Goal: Transaction & Acquisition: Book appointment/travel/reservation

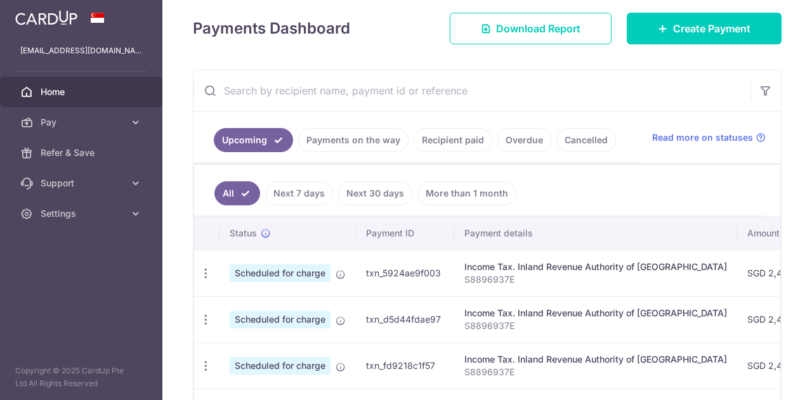
scroll to position [181, 0]
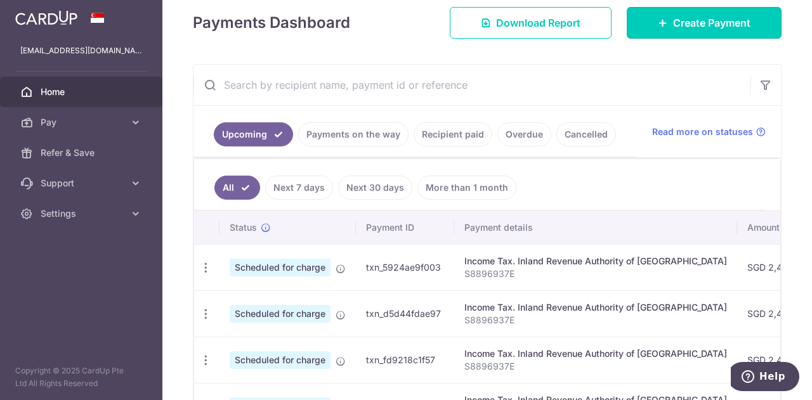
click at [701, 23] on span "Create Payment" at bounding box center [711, 22] width 77 height 15
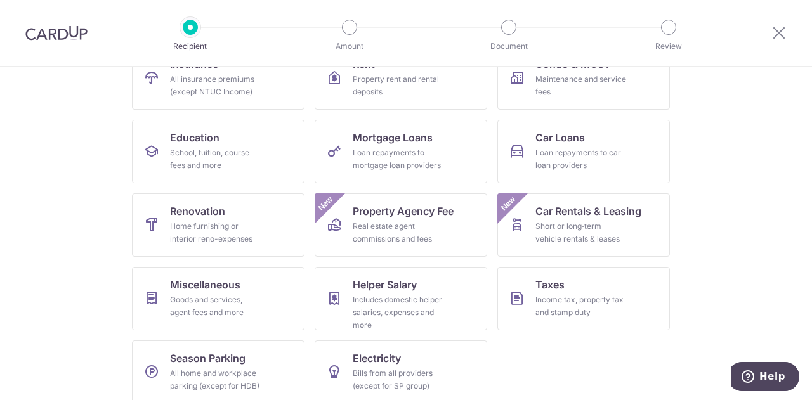
scroll to position [166, 0]
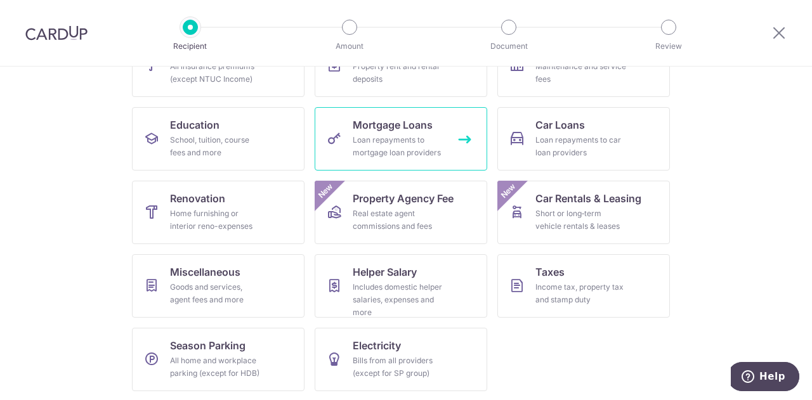
click at [367, 153] on div "Loan repayments to mortgage loan providers" at bounding box center [398, 146] width 91 height 25
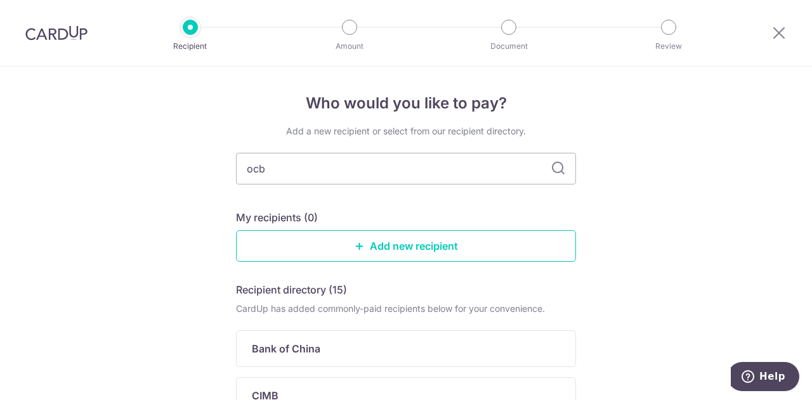
type input "ocbc"
drag, startPoint x: 472, startPoint y: 167, endPoint x: 226, endPoint y: 174, distance: 245.5
click at [226, 174] on div "Who would you like to pay? Add a new recipient or select from our recipient dir…" at bounding box center [406, 272] width 812 height 411
click at [367, 205] on div "Add a new recipient or select from our recipient directory. My recipients (0) A…" at bounding box center [406, 271] width 340 height 293
click at [479, 251] on link "Add new recipient" at bounding box center [406, 246] width 340 height 32
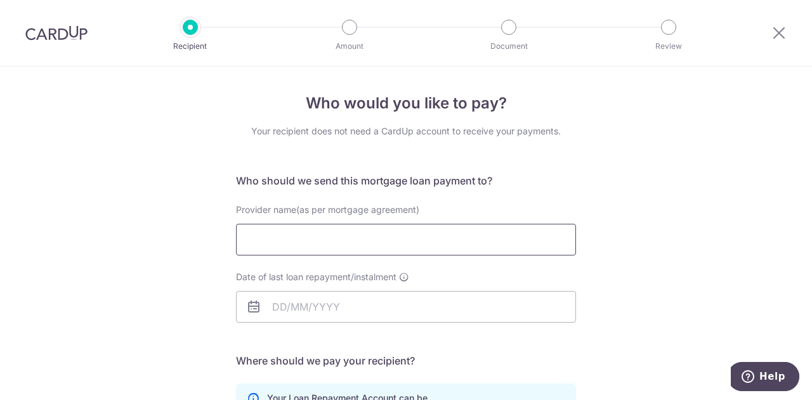
click at [460, 244] on input "Provider name(as per mortgage agreement)" at bounding box center [406, 240] width 340 height 32
click at [316, 309] on input "Date of last loan repayment/instalment" at bounding box center [406, 307] width 340 height 32
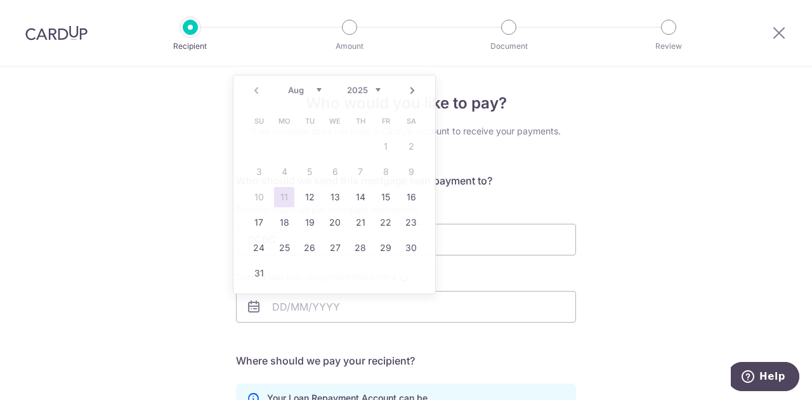
click at [561, 259] on div "Provider name(as per mortgage agreement) OCBC" at bounding box center [405, 237] width 355 height 67
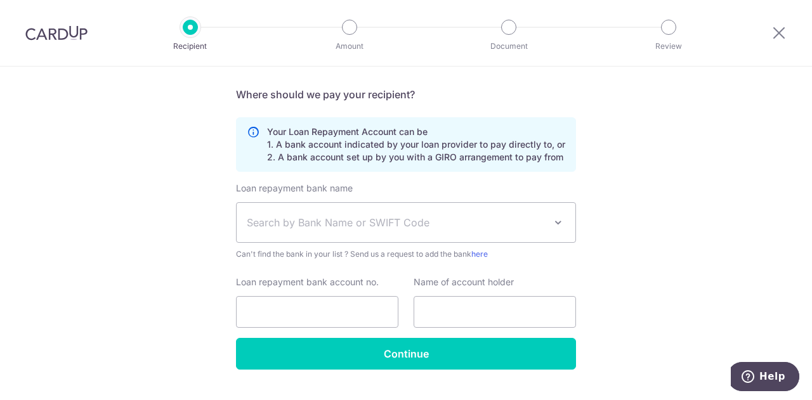
scroll to position [16, 0]
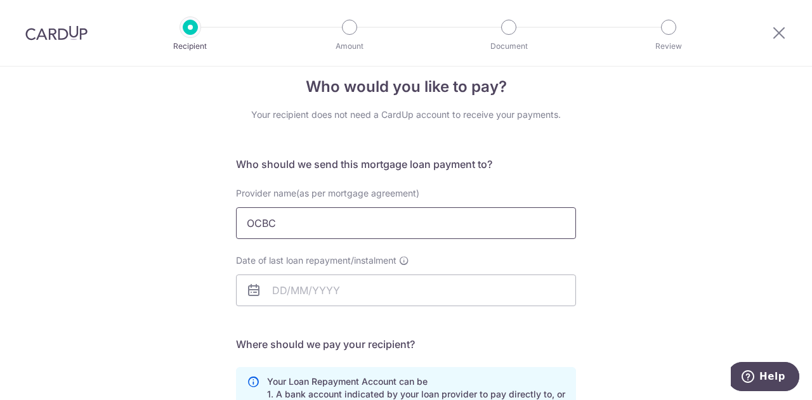
click at [332, 223] on input "OCBC" at bounding box center [406, 223] width 340 height 32
type input "O"
click at [270, 300] on input "Date of last loan repayment/instalment" at bounding box center [406, 291] width 340 height 32
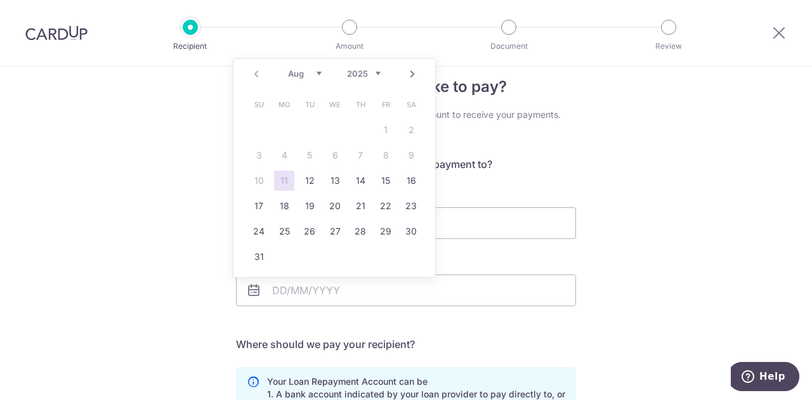
click at [452, 259] on div "Date of last loan repayment/instalment" at bounding box center [406, 280] width 340 height 52
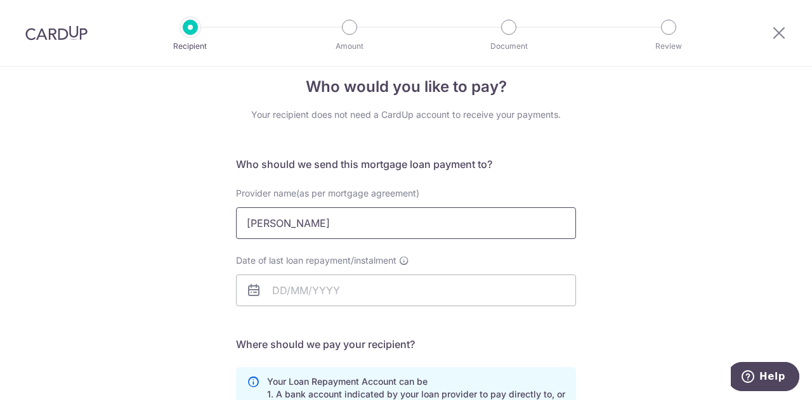
click at [375, 218] on input "Jenny Yeonardy" at bounding box center [406, 223] width 340 height 32
drag, startPoint x: 375, startPoint y: 218, endPoint x: 224, endPoint y: 228, distance: 150.6
click at [224, 228] on div "Who would you like to pay? Your recipient does not need a CardUp account to rec…" at bounding box center [406, 364] width 812 height 629
type input "OCBC"
click at [279, 296] on input "Date of last loan repayment/instalment" at bounding box center [406, 291] width 340 height 32
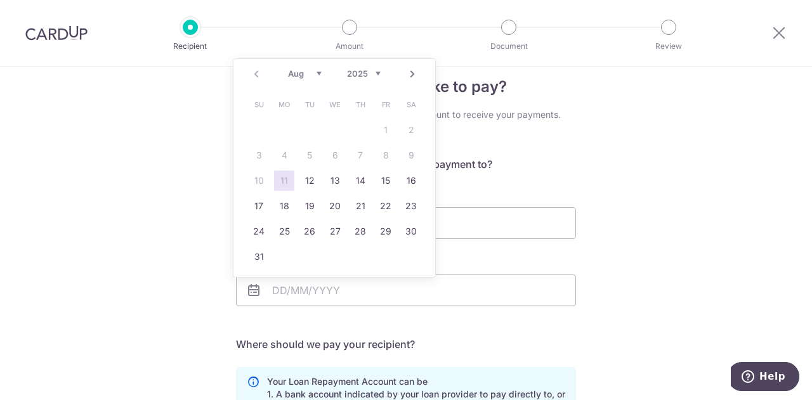
click at [317, 71] on select "Aug Sep Oct Nov Dec" at bounding box center [305, 73] width 34 height 10
click at [378, 75] on select "2025 2026 2027 2028 2029 2030 2031 2032 2033 2034 2035" at bounding box center [364, 73] width 34 height 10
click at [363, 75] on select "2025 2026 2027 2028 2029 2030 2031 2032 2033 2034 2035 2036 2037 2038 2039 2040…" at bounding box center [364, 73] width 34 height 10
click at [378, 73] on select "2035 2036 2037 2038 2039 2040 2041 2042 2043 2044 2045 2046 2047 2048 2049 2050…" at bounding box center [364, 73] width 34 height 10
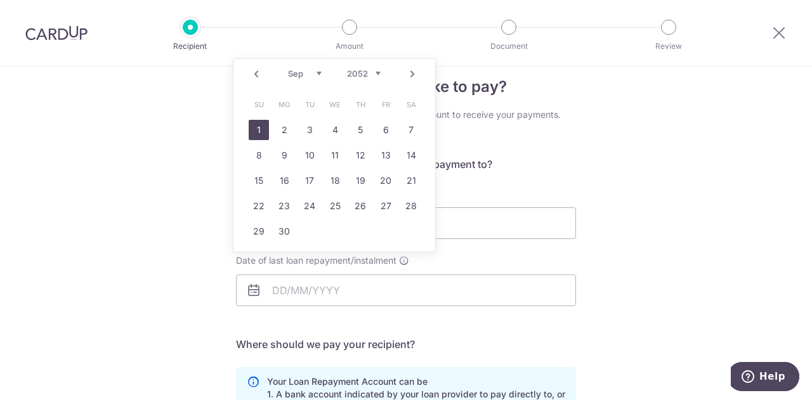
click at [252, 133] on link "1" at bounding box center [259, 130] width 20 height 20
type input "01/09/2052"
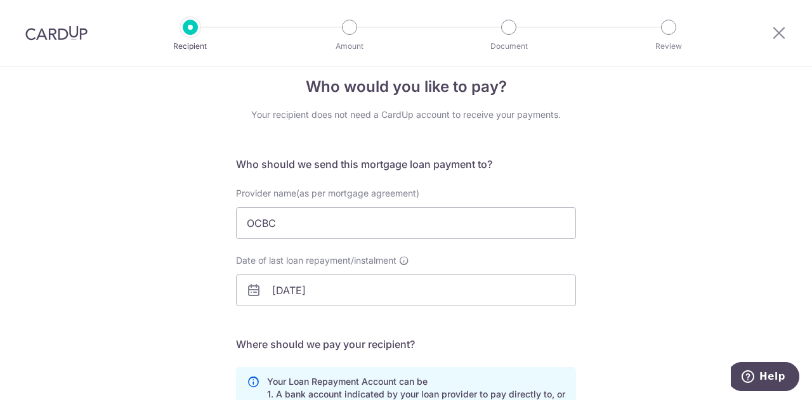
click at [630, 273] on div "Who would you like to pay? Your recipient does not need a CardUp account to rec…" at bounding box center [406, 364] width 812 height 629
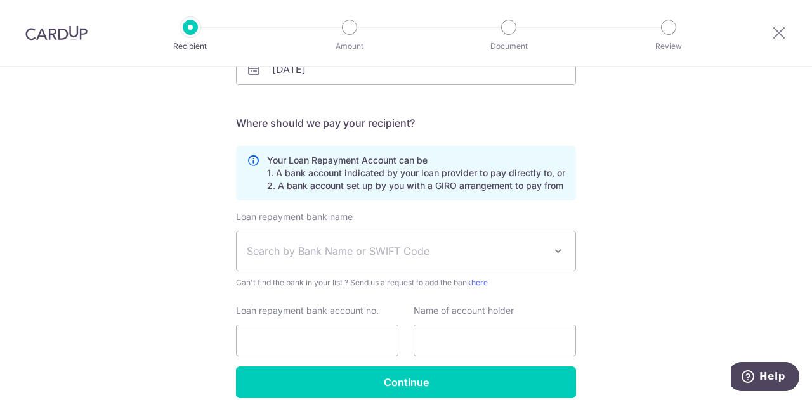
scroll to position [251, 0]
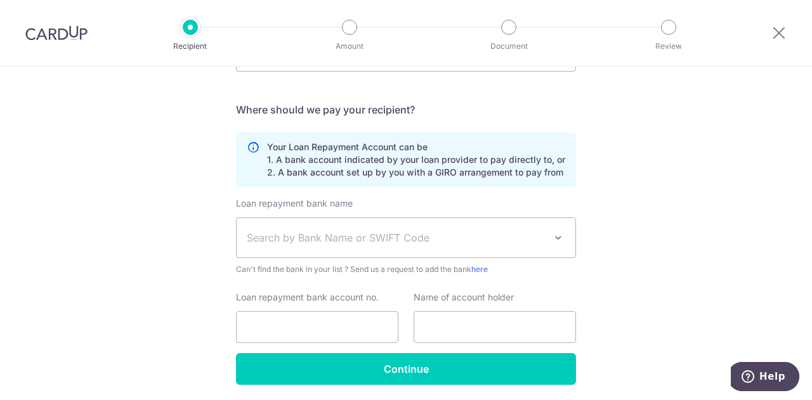
click at [388, 242] on span "Search by Bank Name or SWIFT Code" at bounding box center [396, 237] width 298 height 15
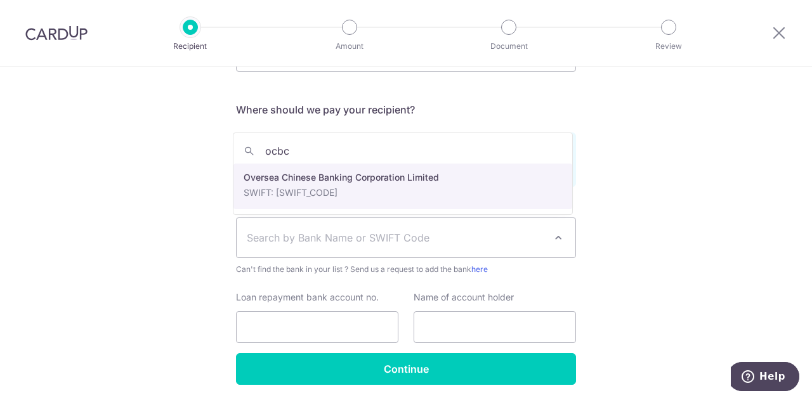
type input "ocbc"
select select "12"
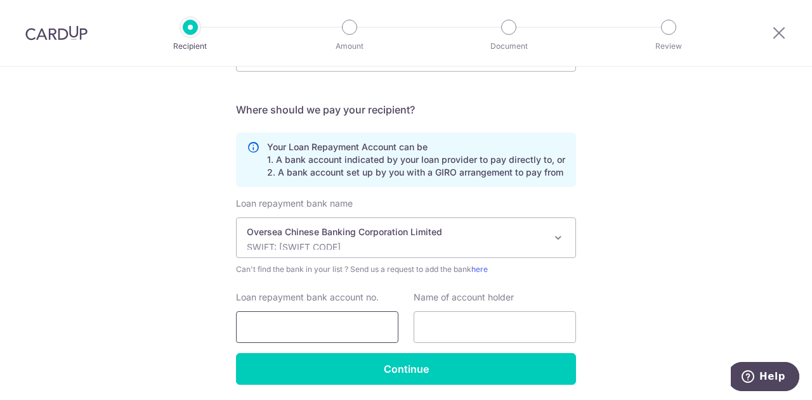
click at [287, 323] on input "Loan repayment bank account no." at bounding box center [317, 327] width 162 height 32
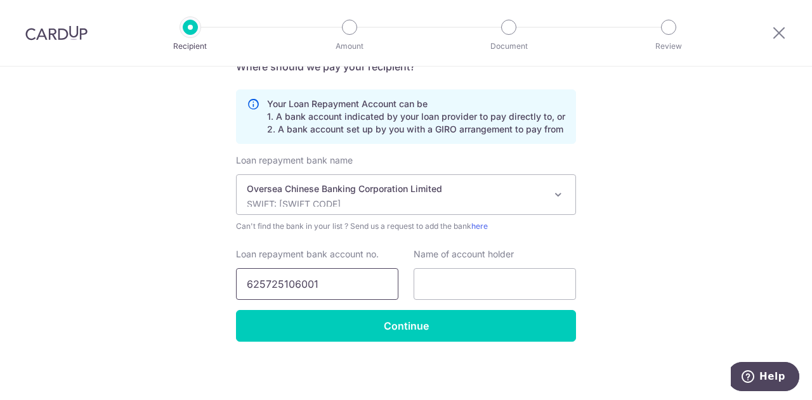
type input "625725106001"
click at [435, 291] on input "text" at bounding box center [494, 284] width 162 height 32
click button "Submit Request" at bounding box center [0, 0] width 0 height 0
click at [485, 282] on input "Zhuo YingWei, Peter Jenny Yeonardy" at bounding box center [494, 284] width 162 height 32
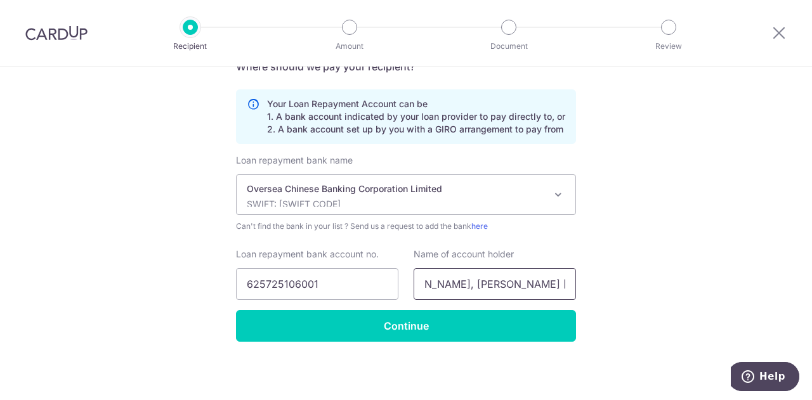
type input "Zhuo YingWei, Peter Jenny Yeonardy"
click button "Submit Request" at bounding box center [0, 0] width 0 height 0
click at [415, 326] on input "Continue" at bounding box center [406, 326] width 340 height 32
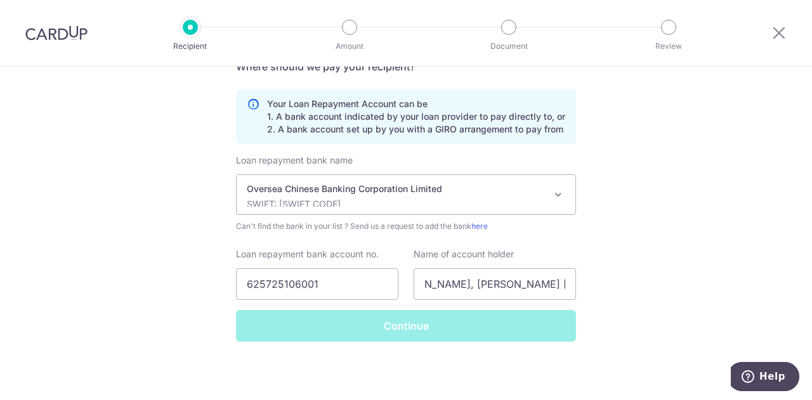
scroll to position [0, 0]
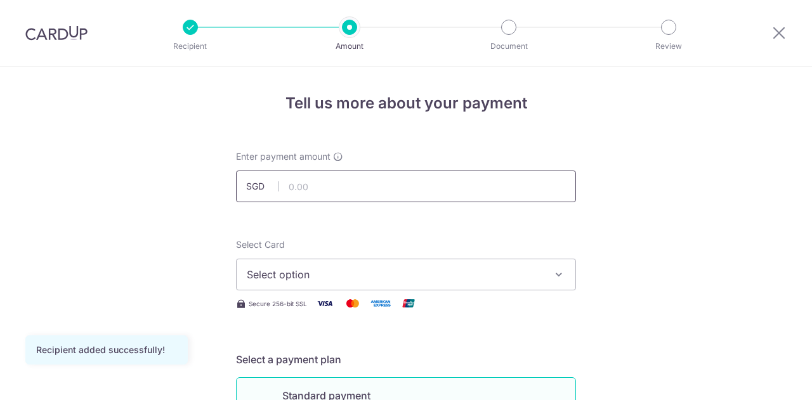
click at [374, 188] on input "text" at bounding box center [406, 187] width 340 height 32
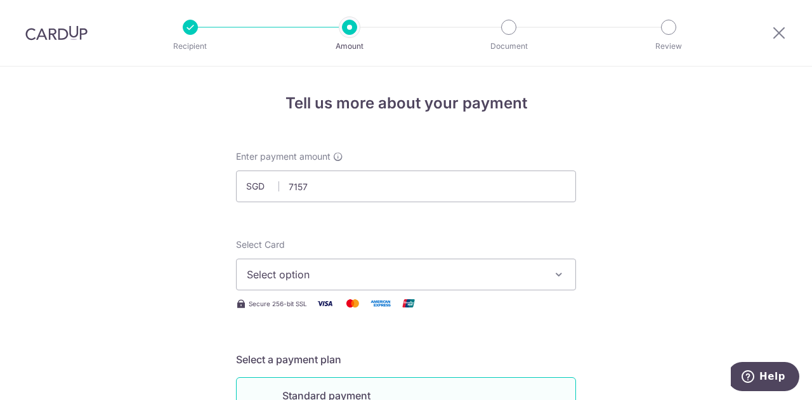
type input "7,157.00"
click at [338, 248] on div "Select Card Select option Add credit card Your Cards **** 4636 **** 5806" at bounding box center [406, 264] width 340 height 52
click at [322, 280] on span "Select option" at bounding box center [395, 274] width 296 height 15
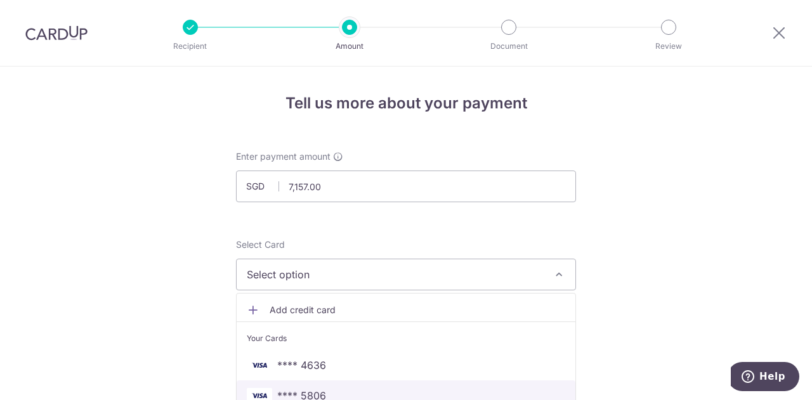
click at [393, 385] on link "**** 5806" at bounding box center [406, 396] width 339 height 30
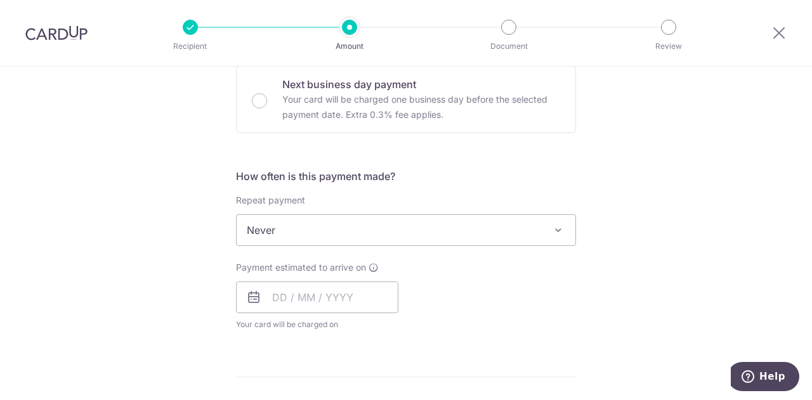
scroll to position [394, 0]
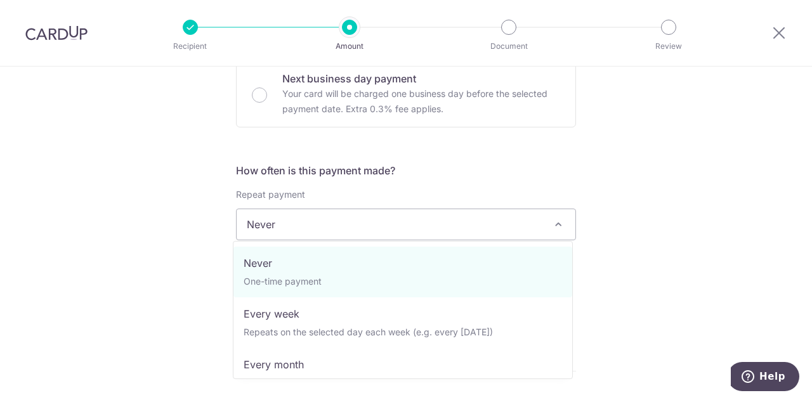
click at [349, 220] on span "Never" at bounding box center [406, 224] width 339 height 30
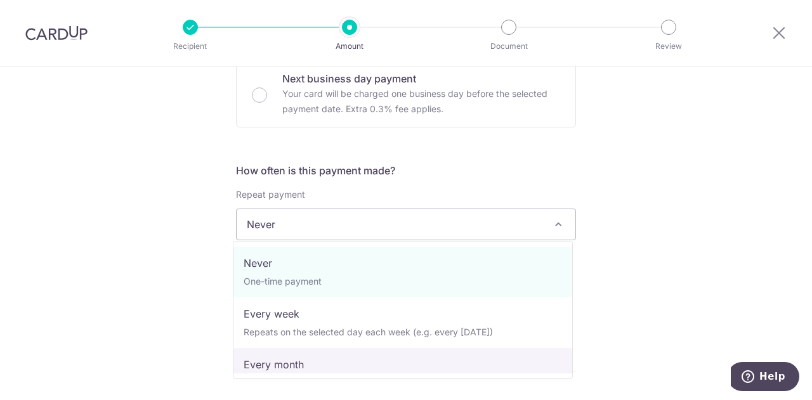
select select "3"
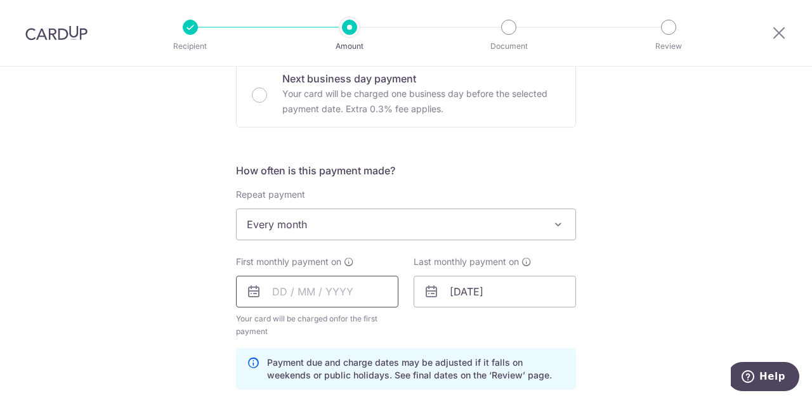
click at [265, 289] on input "text" at bounding box center [317, 292] width 162 height 32
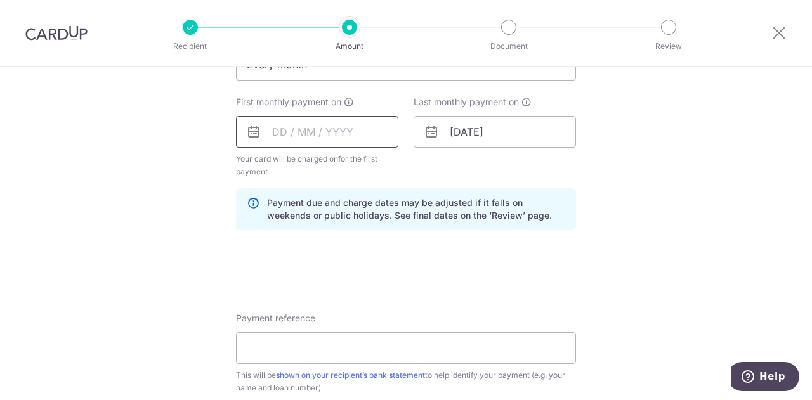
scroll to position [568, 0]
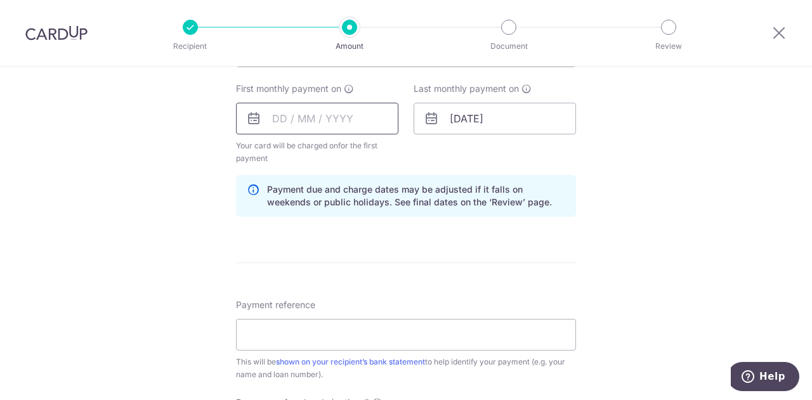
click at [272, 118] on input "text" at bounding box center [317, 119] width 162 height 32
click at [345, 115] on input "text" at bounding box center [317, 119] width 162 height 32
click at [274, 118] on input "text" at bounding box center [317, 119] width 162 height 32
click at [255, 118] on icon at bounding box center [253, 118] width 15 height 15
click at [254, 120] on icon at bounding box center [253, 118] width 15 height 15
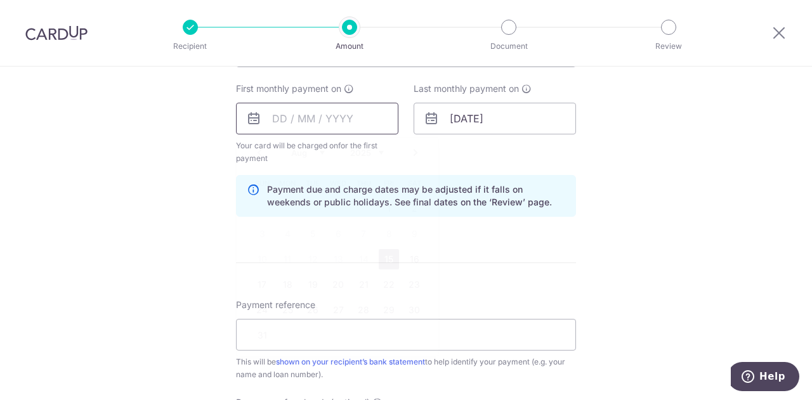
click at [325, 111] on input "text" at bounding box center [317, 119] width 162 height 32
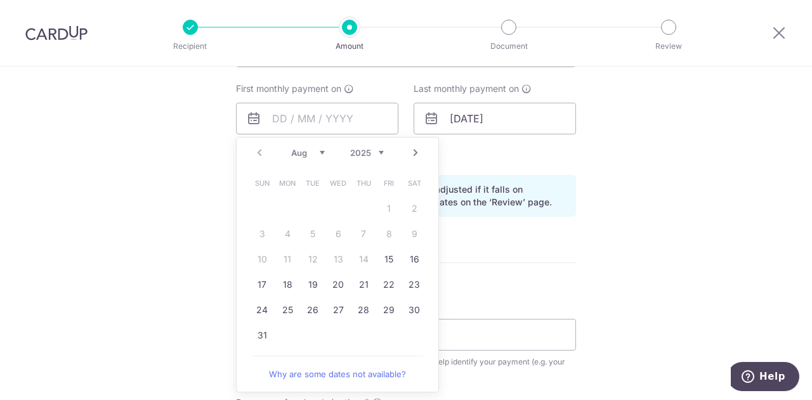
click at [409, 158] on link "Next" at bounding box center [415, 152] width 15 height 15
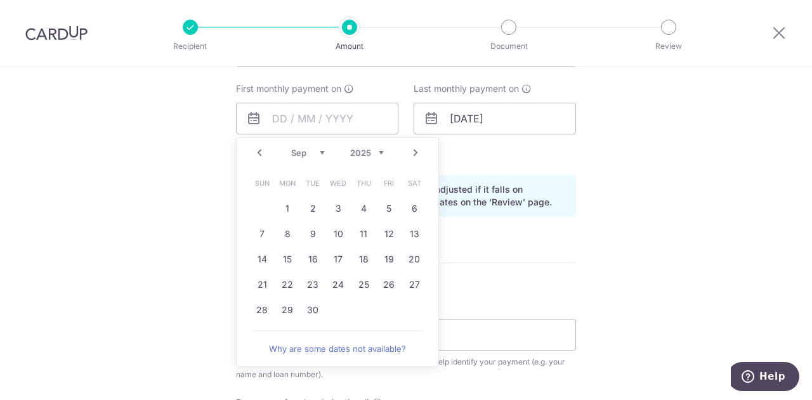
click at [253, 152] on link "Prev" at bounding box center [259, 152] width 15 height 15
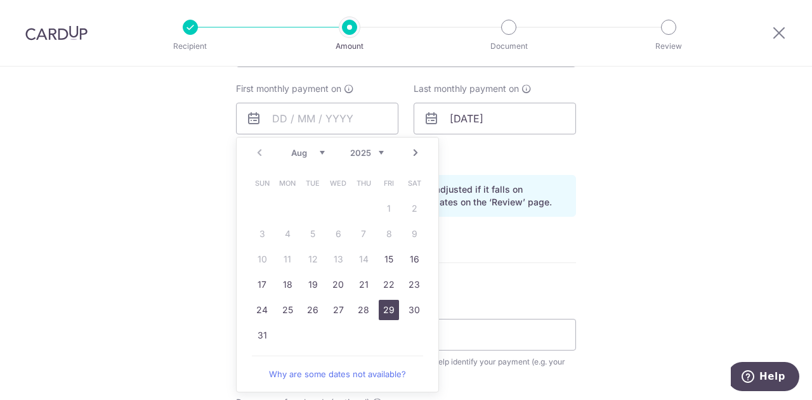
click at [384, 309] on link "29" at bounding box center [389, 310] width 20 height 20
type input "[DATE]"
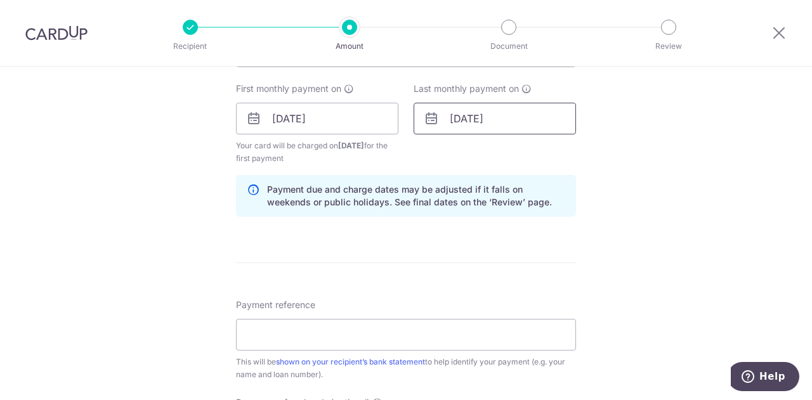
click at [452, 114] on input "01/09/2052" at bounding box center [494, 119] width 162 height 32
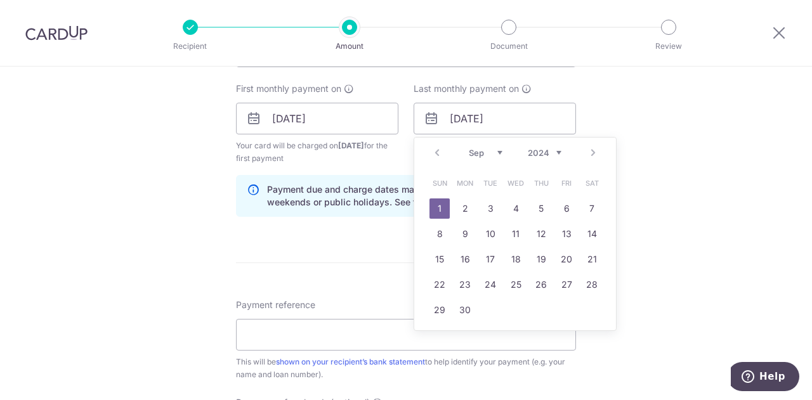
click at [434, 150] on div "Prev Next Jan Feb Mar Apr May Jun Jul Aug Sep Oct Nov Dec 2024 2025 2026 2027 2…" at bounding box center [515, 153] width 202 height 30
click at [457, 122] on input "01/09/2052" at bounding box center [494, 119] width 162 height 32
click at [467, 116] on input "01/09/2052" at bounding box center [494, 119] width 162 height 32
click at [474, 116] on input "01/09/2052" at bounding box center [494, 119] width 162 height 32
click at [454, 117] on input "01/08/2052" at bounding box center [494, 119] width 162 height 32
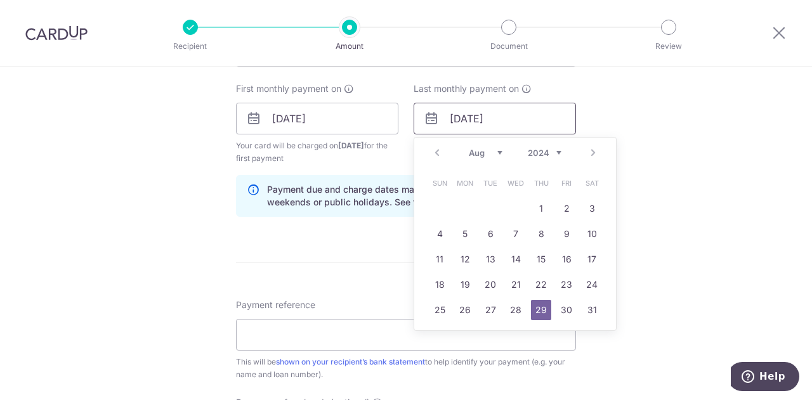
type input "29/08/2052"
click at [378, 230] on form "Enter payment amount SGD 7,157.00 7157.00 Recipient added successfully! Select …" at bounding box center [406, 117] width 340 height 1069
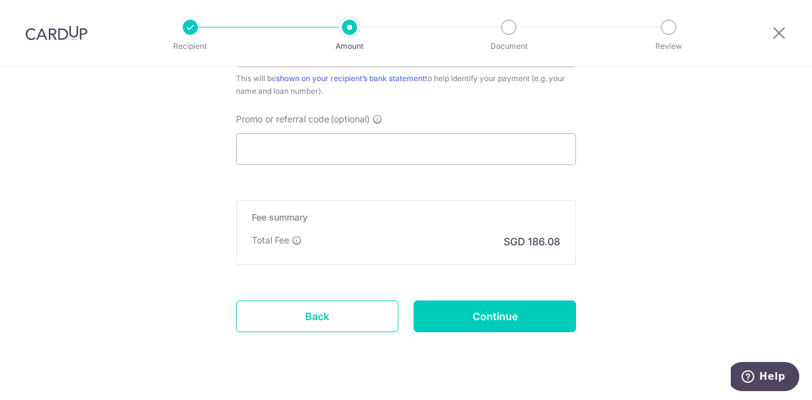
scroll to position [852, 0]
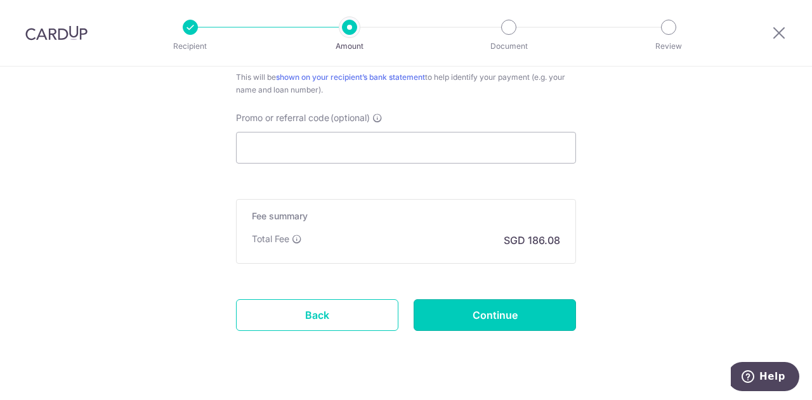
click at [477, 314] on input "Continue" at bounding box center [494, 315] width 162 height 32
type input "Create Schedule"
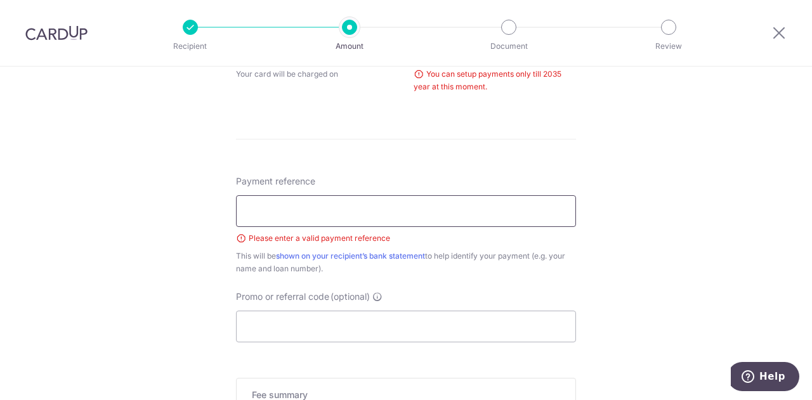
click at [331, 215] on input "Payment reference" at bounding box center [406, 211] width 340 height 32
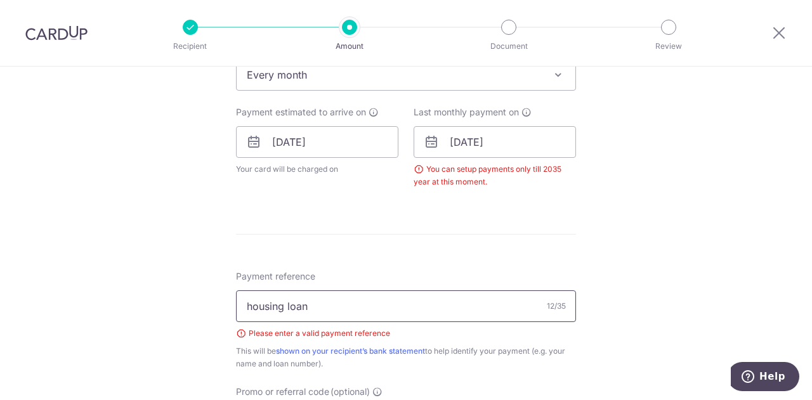
scroll to position [532, 0]
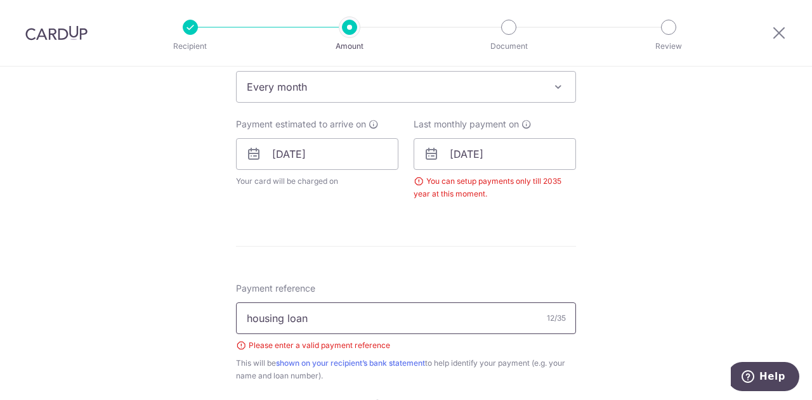
type input "housing loan"
click at [504, 155] on input "[DATE]" at bounding box center [494, 154] width 162 height 32
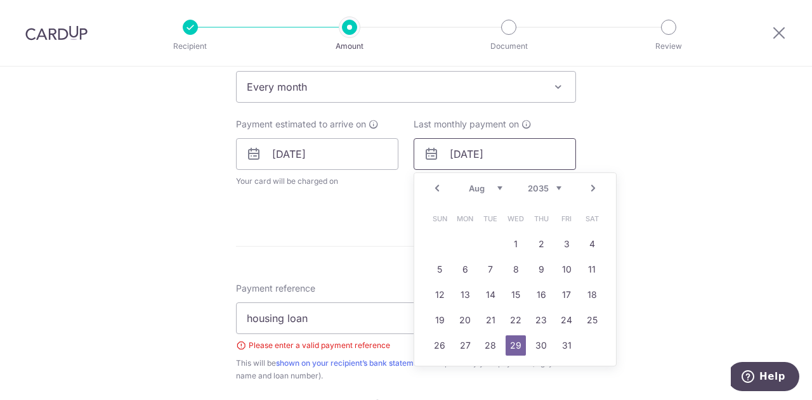
type input "[DATE]"
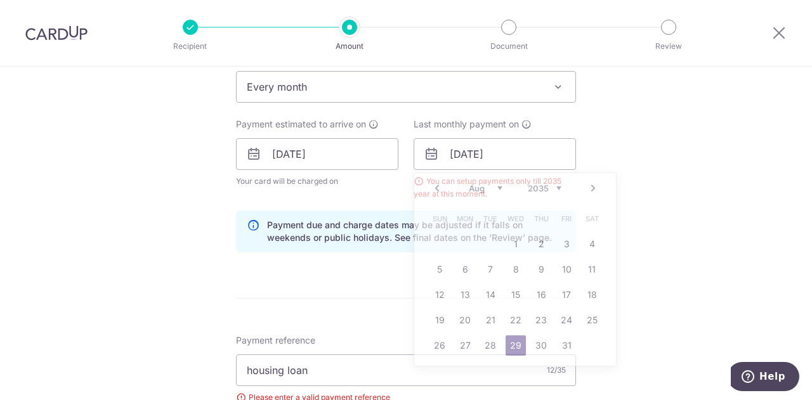
click at [365, 273] on form "Enter payment amount SGD 7,157.00 7157.00 Select Card **** 5806 Add credit card…" at bounding box center [406, 161] width 340 height 1086
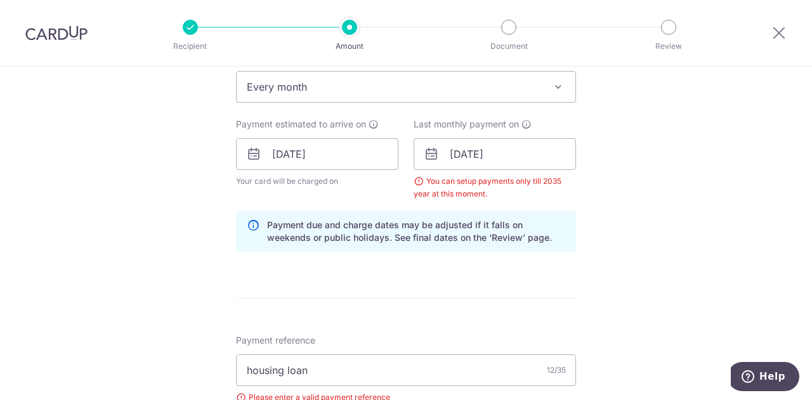
click at [547, 271] on form "Enter payment amount SGD 7,157.00 7157.00 Select Card **** 5806 Add credit card…" at bounding box center [406, 161] width 340 height 1086
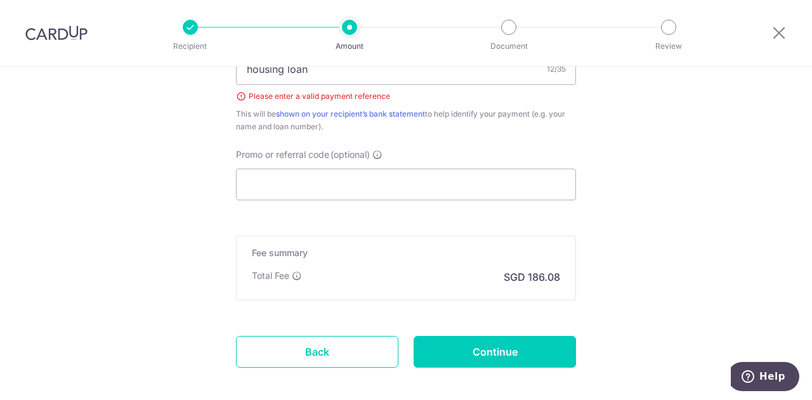
scroll to position [890, 0]
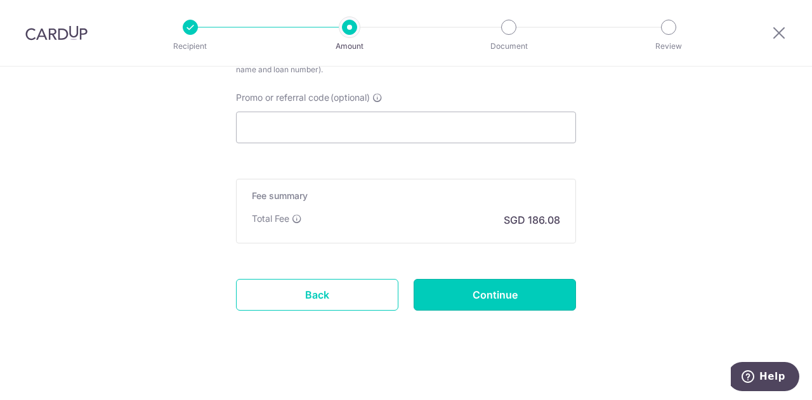
click at [477, 299] on input "Continue" at bounding box center [494, 295] width 162 height 32
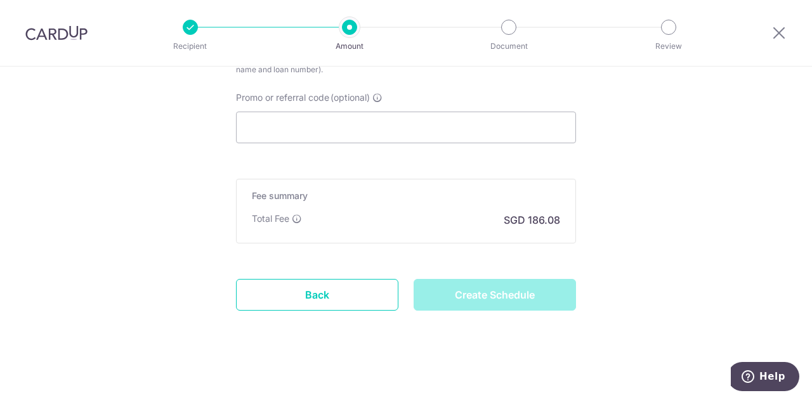
type input "Create Schedule"
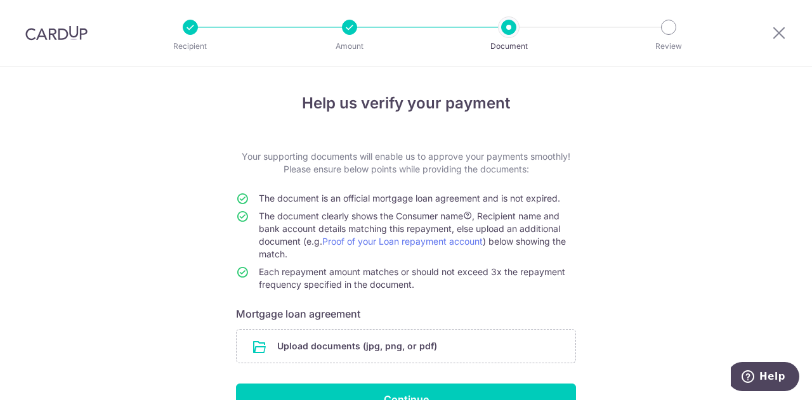
click at [292, 347] on input "file" at bounding box center [406, 346] width 339 height 33
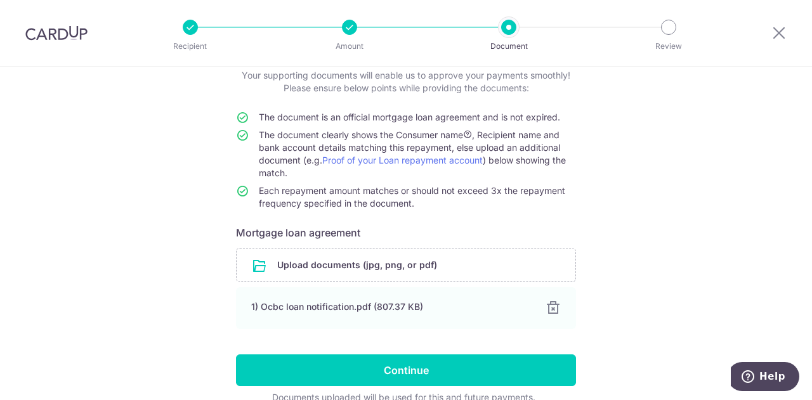
scroll to position [88, 0]
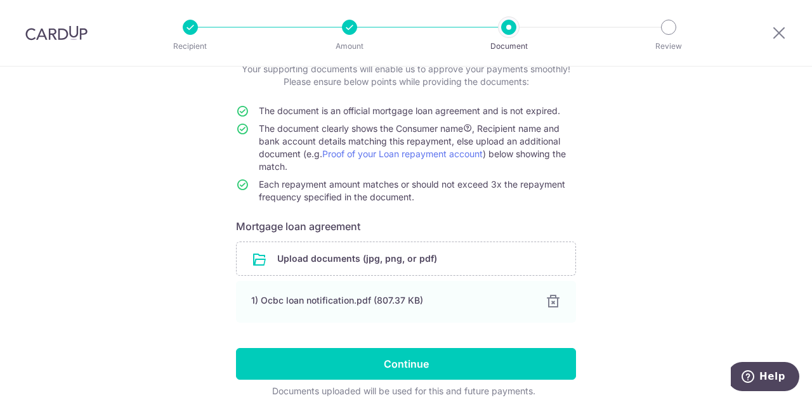
click at [282, 253] on input "file" at bounding box center [406, 258] width 339 height 33
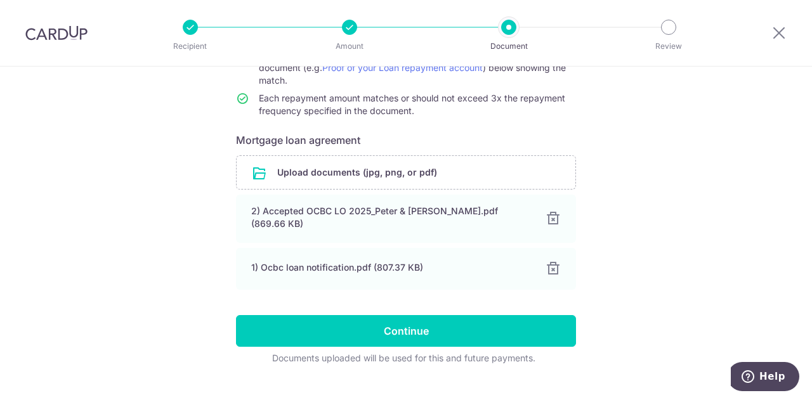
scroll to position [175, 0]
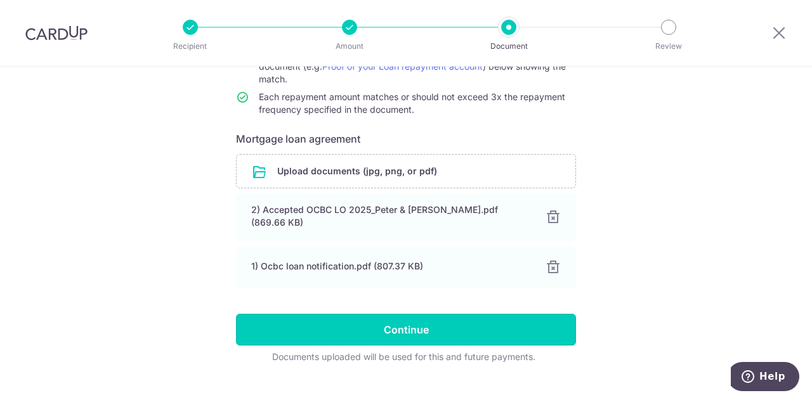
click at [393, 327] on input "Continue" at bounding box center [406, 330] width 340 height 32
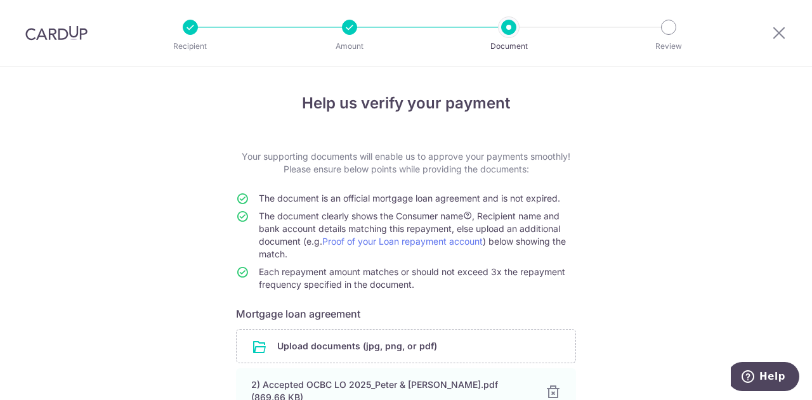
scroll to position [190, 0]
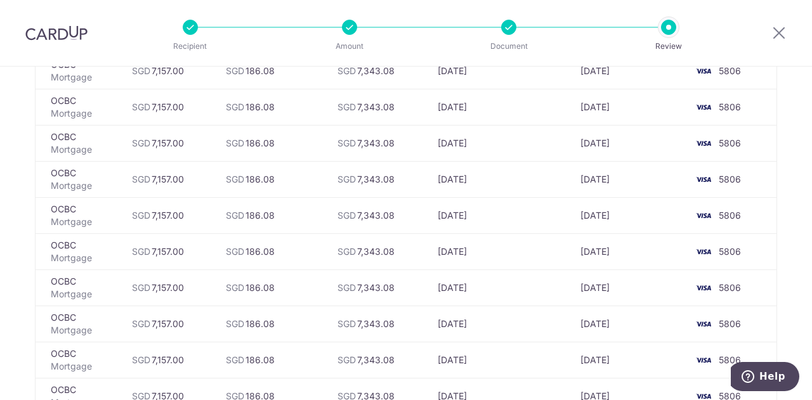
scroll to position [4352, 0]
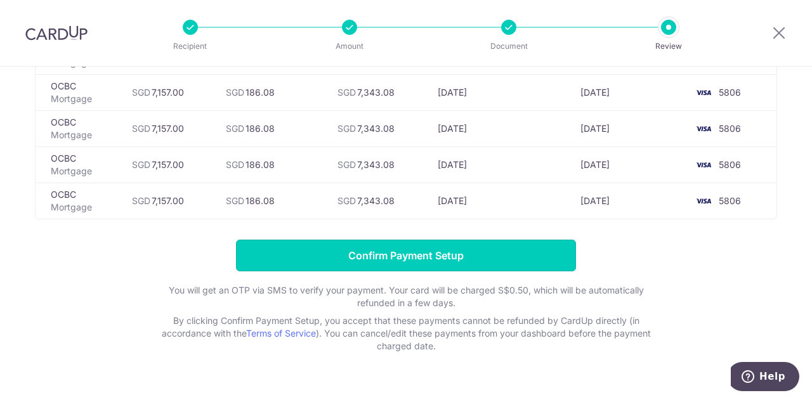
click at [387, 240] on input "Confirm Payment Setup" at bounding box center [406, 256] width 340 height 32
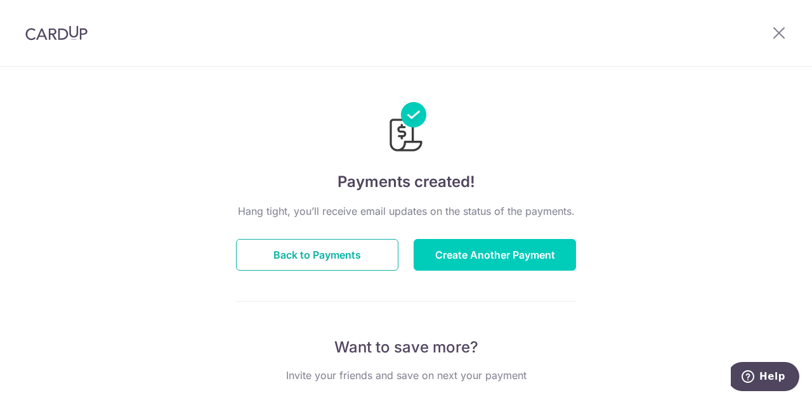
click at [282, 259] on button "Back to Payments" at bounding box center [317, 255] width 162 height 32
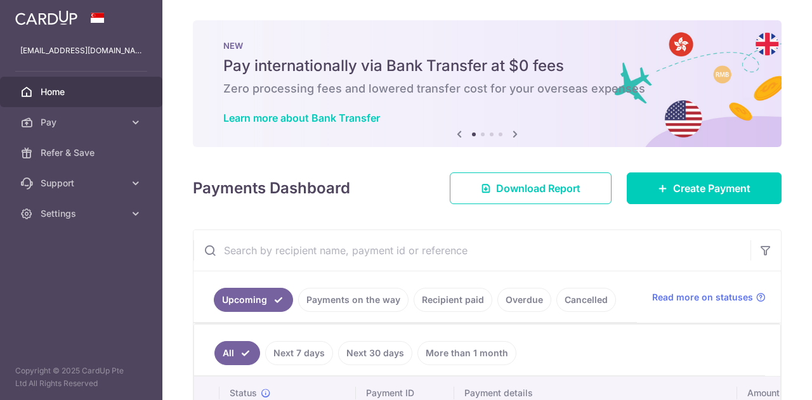
click at [512, 135] on icon at bounding box center [514, 134] width 15 height 16
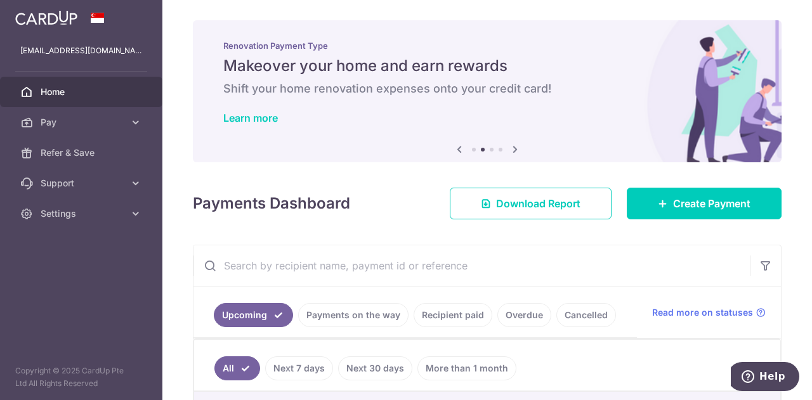
click at [511, 150] on icon at bounding box center [514, 149] width 15 height 16
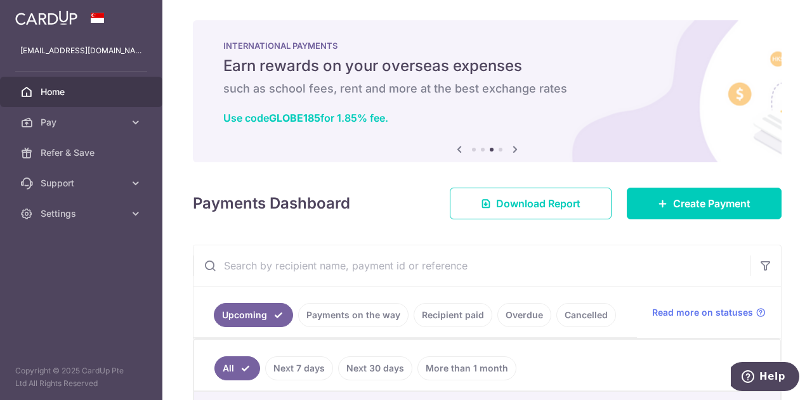
click at [511, 150] on icon at bounding box center [514, 149] width 15 height 16
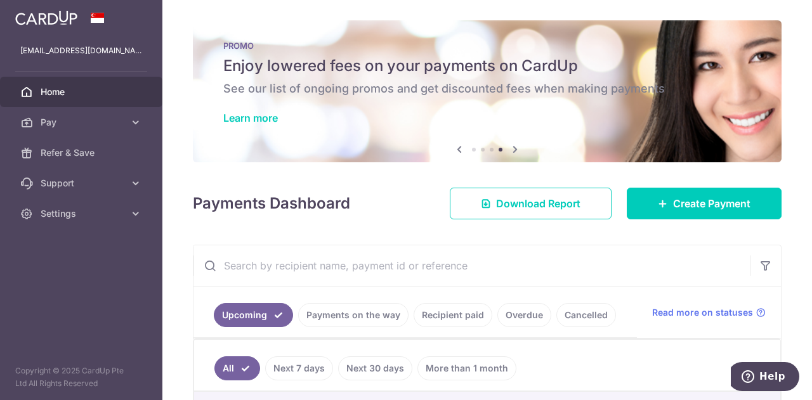
click at [244, 115] on link "Learn more" at bounding box center [250, 118] width 55 height 13
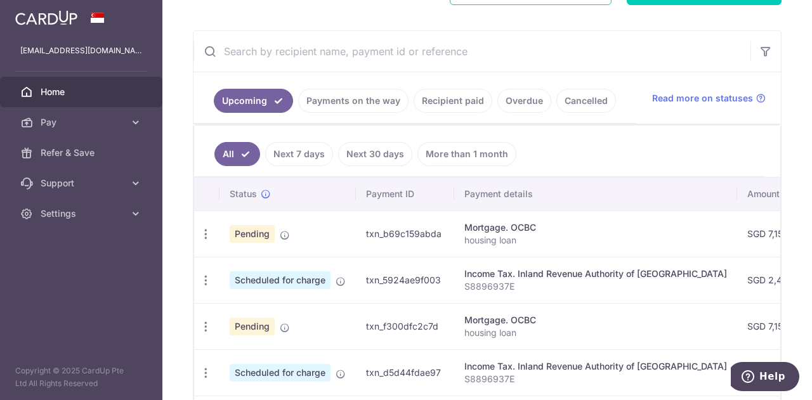
scroll to position [217, 0]
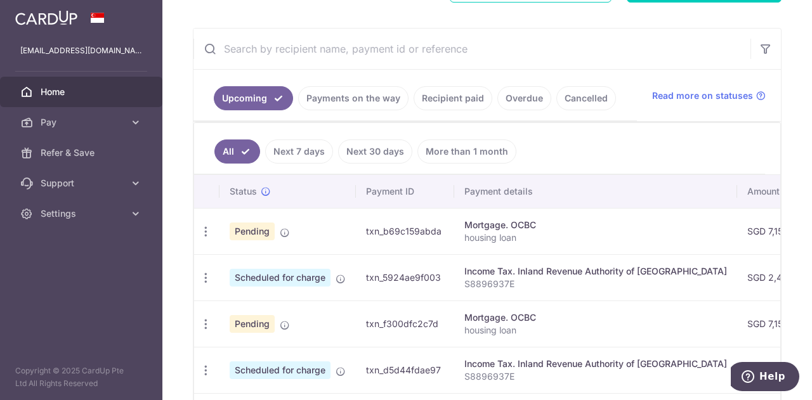
click at [207, 231] on icon "button" at bounding box center [205, 231] width 13 height 13
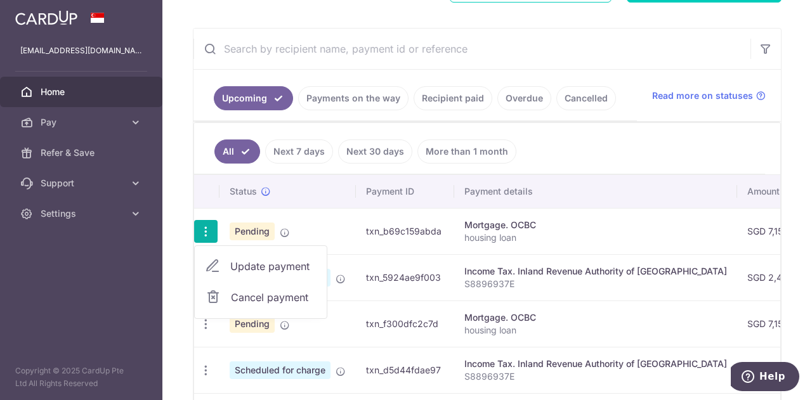
click at [238, 264] on span "Update payment" at bounding box center [273, 266] width 86 height 15
radio input "true"
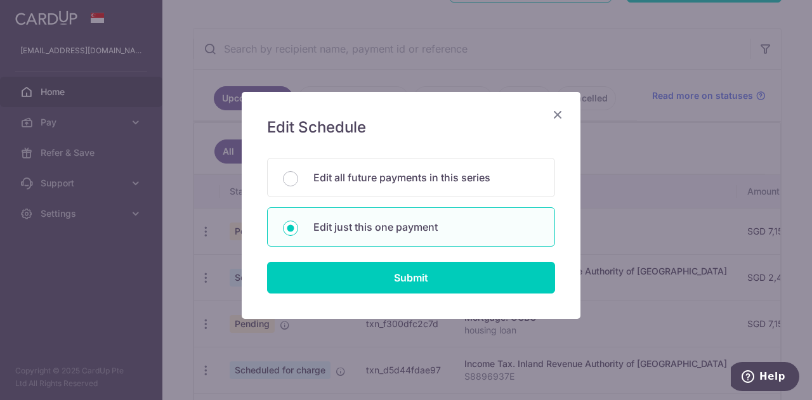
click at [375, 185] on p "Edit all future payments in this series" at bounding box center [426, 177] width 226 height 15
click at [298, 185] on input "Edit all future payments in this series" at bounding box center [290, 178] width 15 height 15
radio input "true"
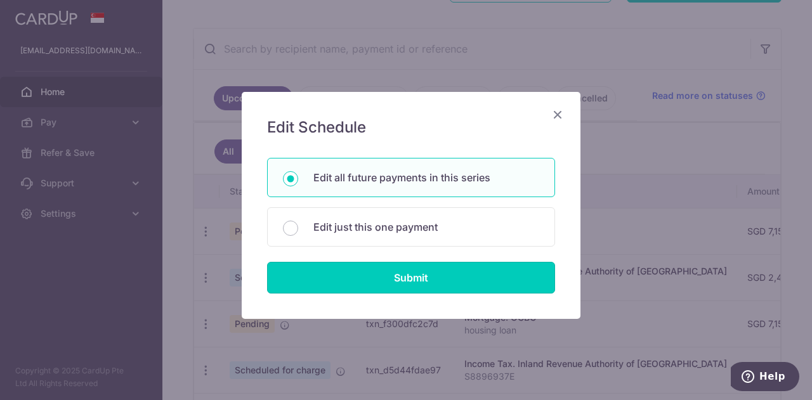
click at [360, 273] on input "Submit" at bounding box center [411, 278] width 288 height 32
radio input "true"
type input "7,157.00"
type input "housing loan"
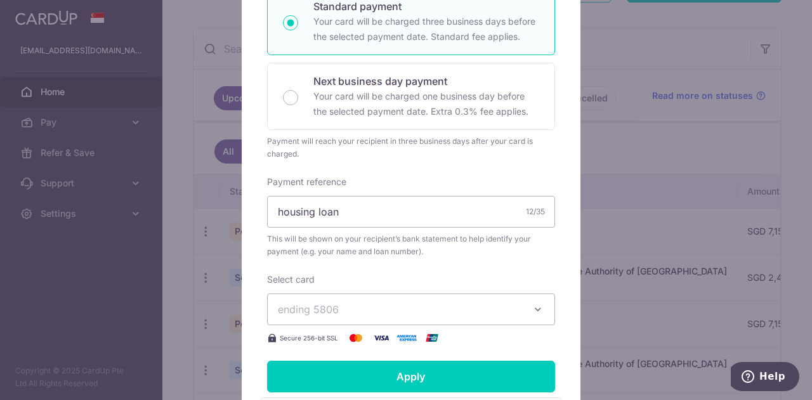
scroll to position [268, 0]
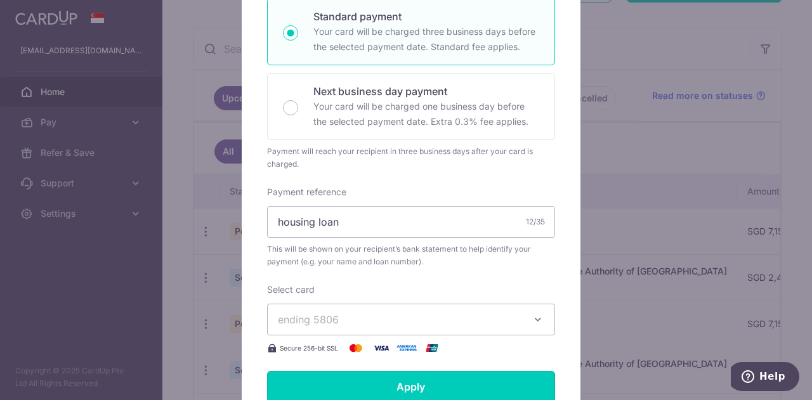
click at [400, 382] on input "Apply" at bounding box center [411, 387] width 288 height 32
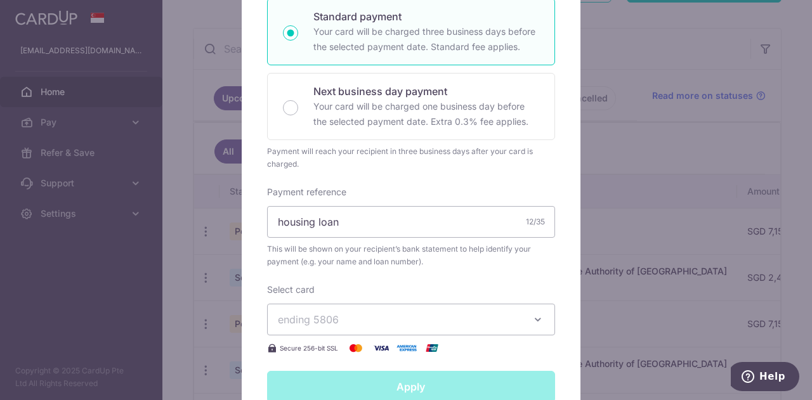
click at [374, 391] on div "Apply" at bounding box center [410, 387] width 303 height 32
type input "Successfully Applied"
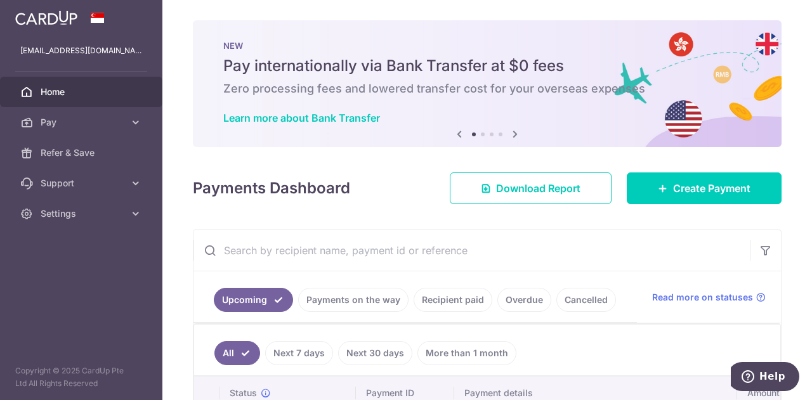
click at [131, 120] on icon at bounding box center [135, 122] width 13 height 13
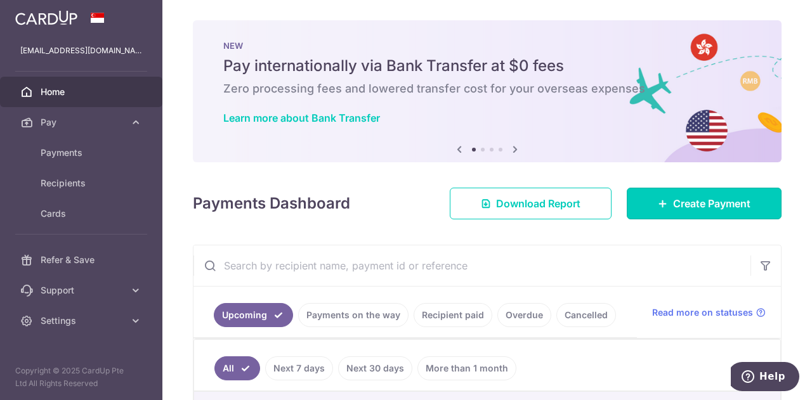
click at [691, 204] on span "Create Payment" at bounding box center [711, 203] width 77 height 15
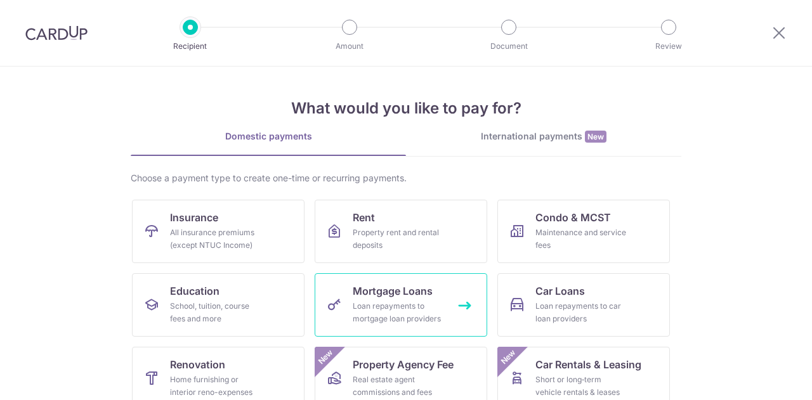
click at [410, 297] on span "Mortgage Loans" at bounding box center [393, 290] width 80 height 15
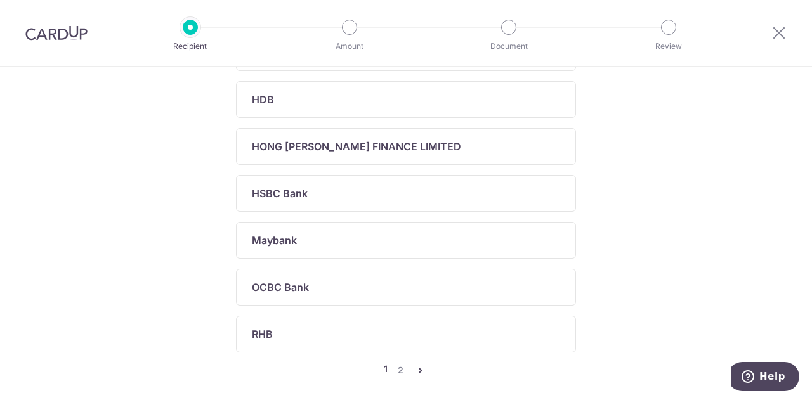
scroll to position [538, 0]
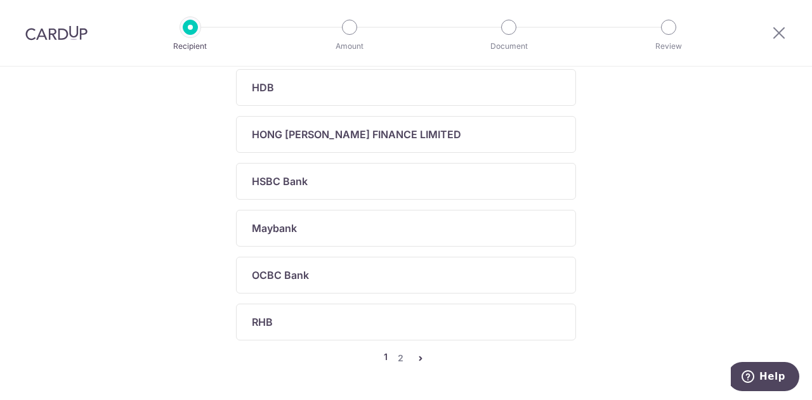
click at [413, 277] on div "OCBC Bank" at bounding box center [398, 275] width 293 height 15
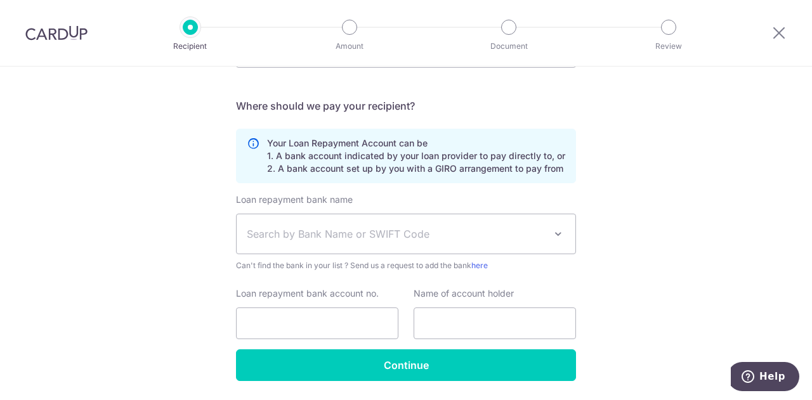
scroll to position [294, 0]
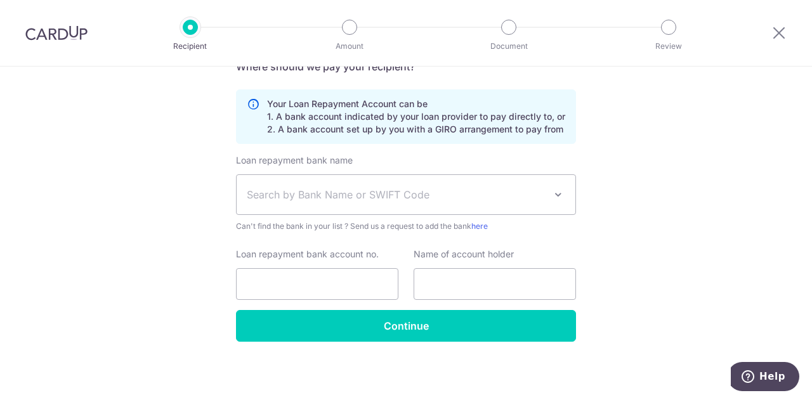
click at [491, 191] on span "Search by Bank Name or SWIFT Code" at bounding box center [396, 194] width 298 height 15
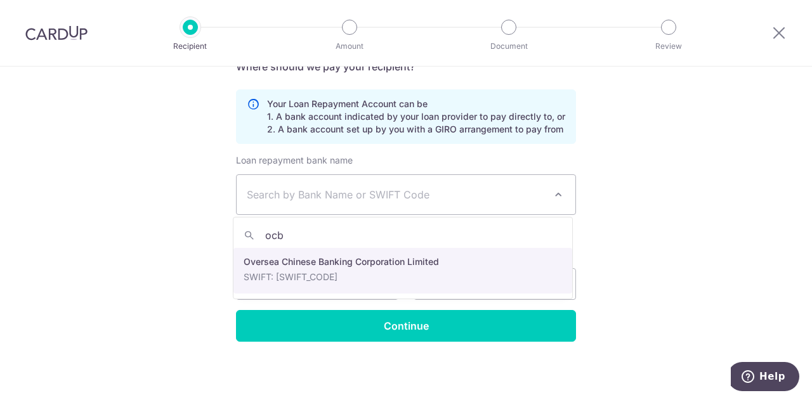
type input "ocbc"
select select "12"
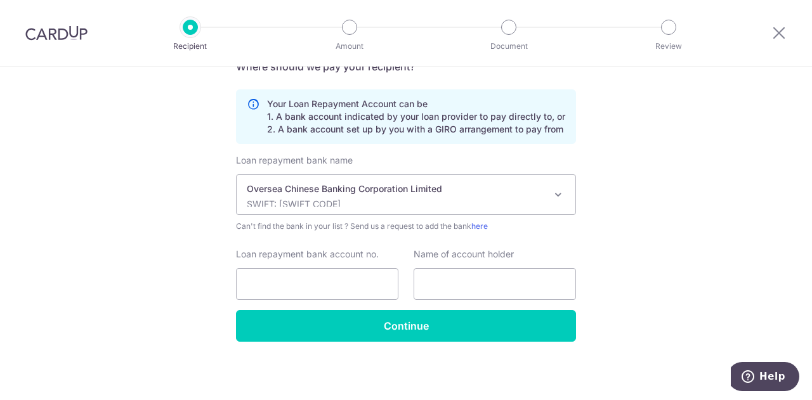
click at [609, 244] on div "Who would you like to pay? Your recipient does not need a CardUp account to rec…" at bounding box center [406, 86] width 812 height 629
click at [329, 278] on input "Loan repayment bank account no." at bounding box center [317, 284] width 162 height 32
type input "625725106001"
click at [455, 285] on input "text" at bounding box center [494, 284] width 162 height 32
type input "[PERSON_NAME]"
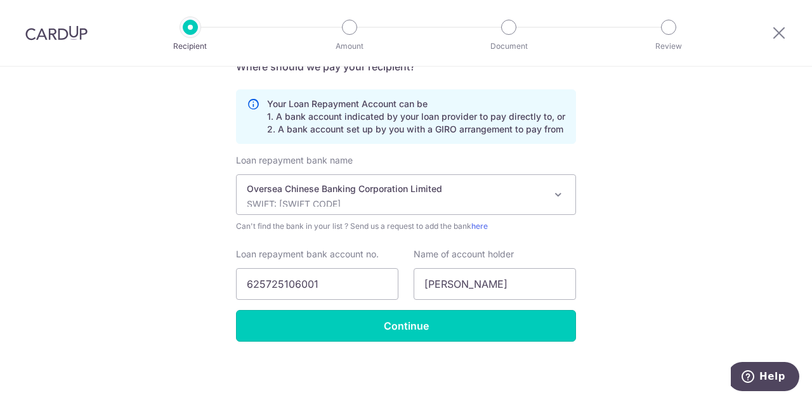
click at [336, 335] on input "Continue" at bounding box center [406, 326] width 340 height 32
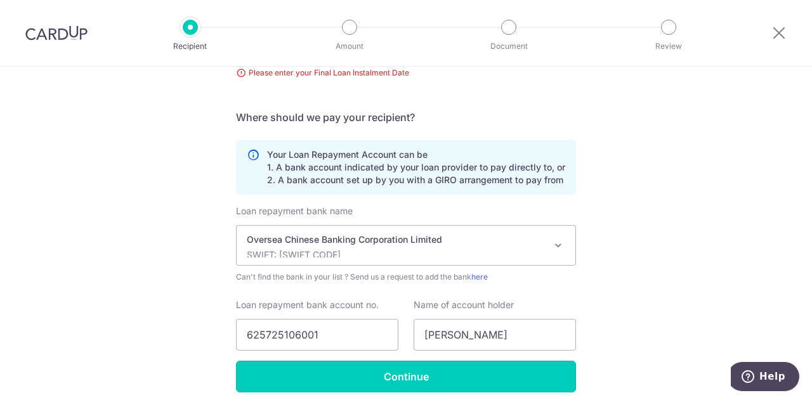
click at [406, 377] on input "Continue" at bounding box center [406, 377] width 340 height 32
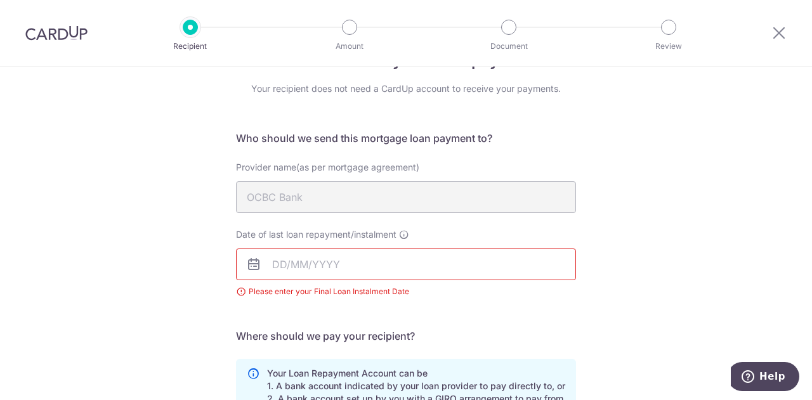
scroll to position [35, 0]
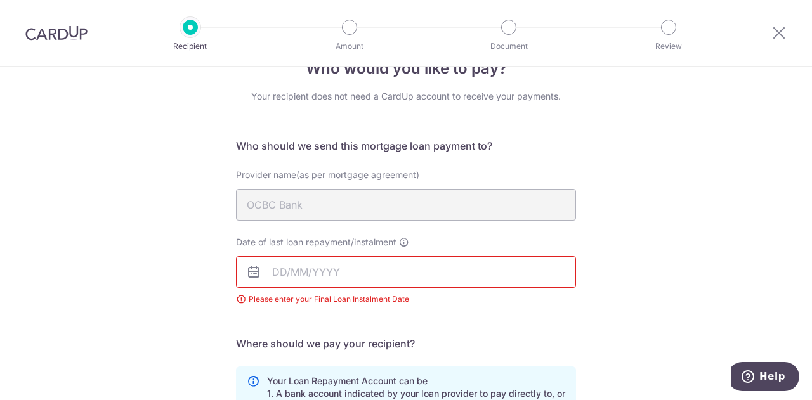
click at [246, 271] on icon at bounding box center [253, 271] width 15 height 15
click at [251, 275] on icon at bounding box center [253, 271] width 15 height 15
click at [323, 278] on input "Date of last loan repayment/instalment" at bounding box center [406, 272] width 340 height 32
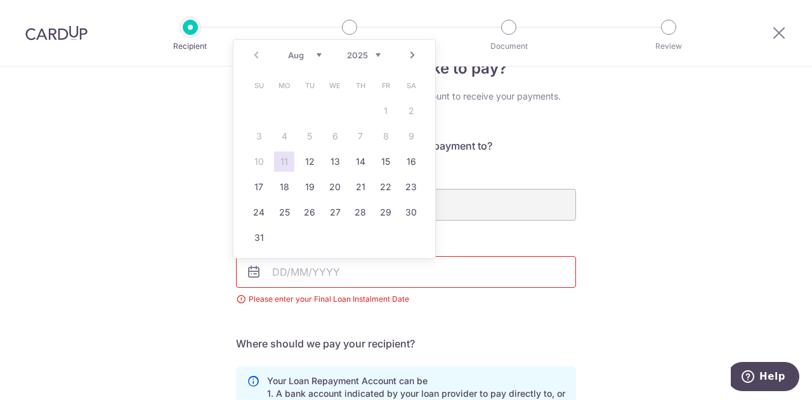
click at [377, 50] on select "2025 2026 2027 2028 2029 2030 2031 2032 2033 2034 2035" at bounding box center [364, 55] width 34 height 10
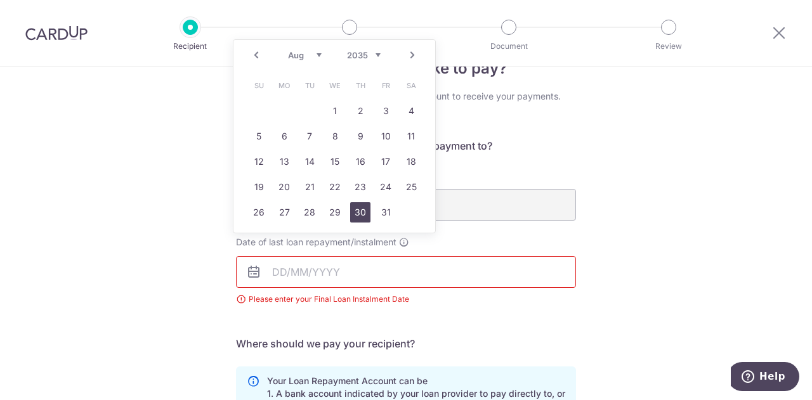
click at [364, 217] on link "30" at bounding box center [360, 212] width 20 height 20
type input "[DATE]"
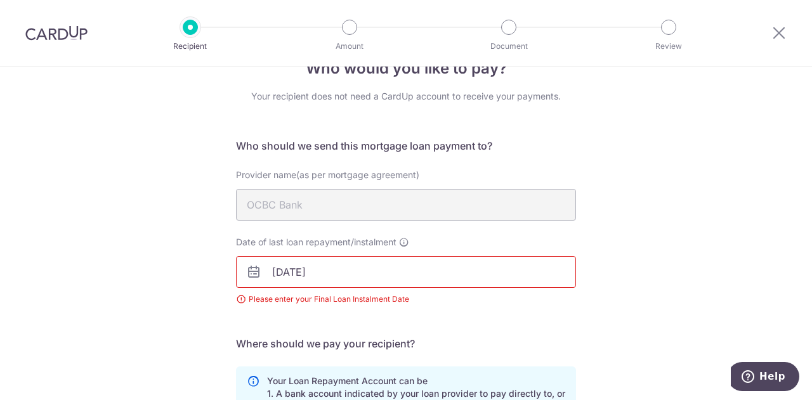
click at [572, 318] on div "Date of last loan repayment/instalment [DATE] Please enter your Final Loan Inst…" at bounding box center [405, 278] width 355 height 85
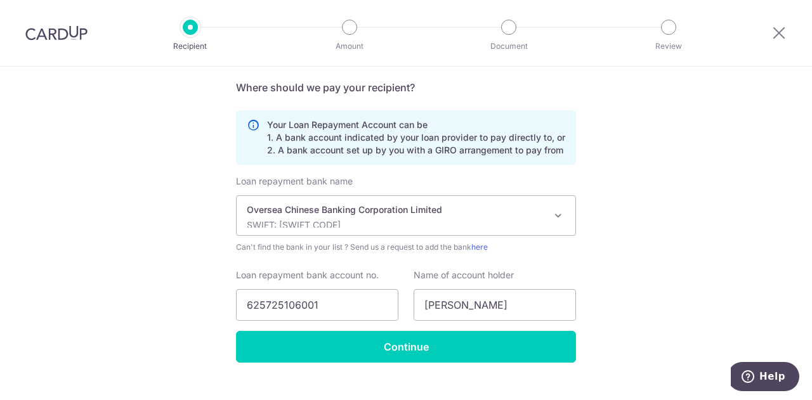
scroll to position [312, 0]
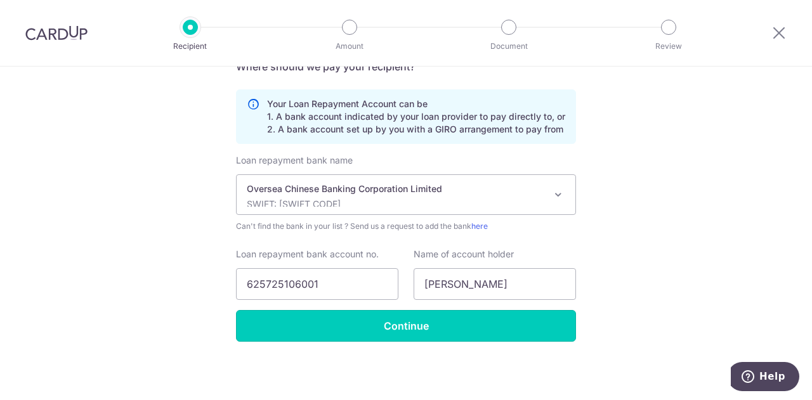
click at [431, 327] on input "Continue" at bounding box center [406, 326] width 340 height 32
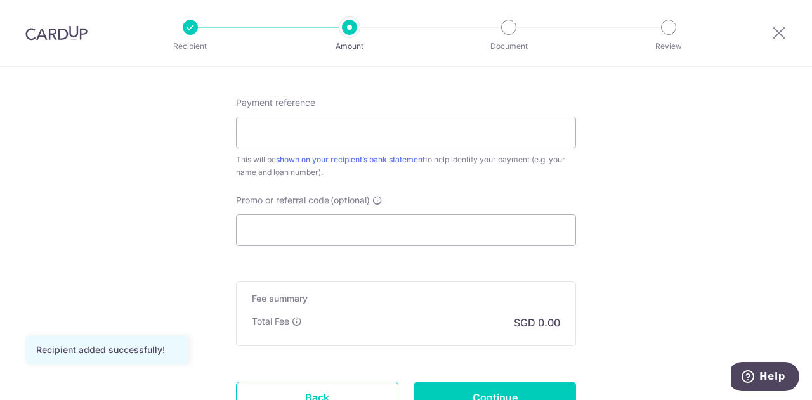
scroll to position [708, 0]
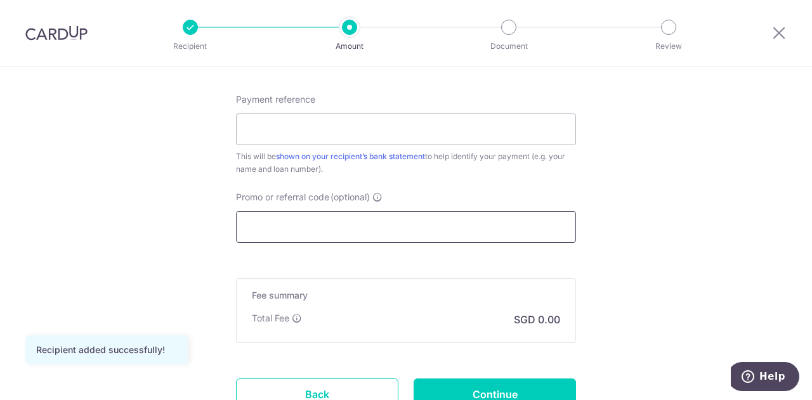
click at [339, 219] on input "Promo or referral code (optional)" at bounding box center [406, 227] width 340 height 32
paste input "3HOME25R"
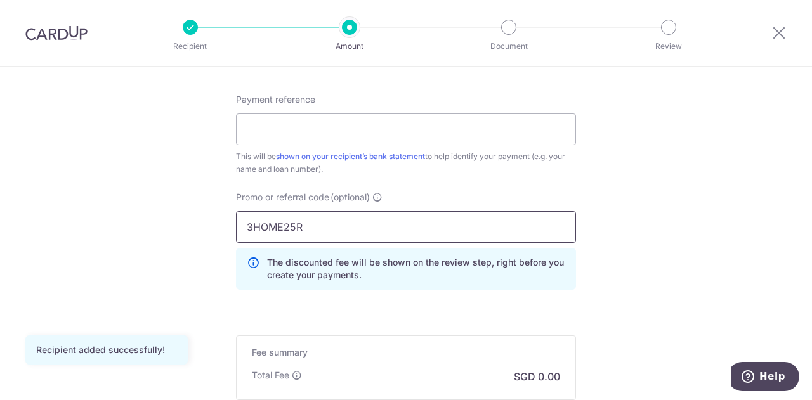
type input "3HOME25R"
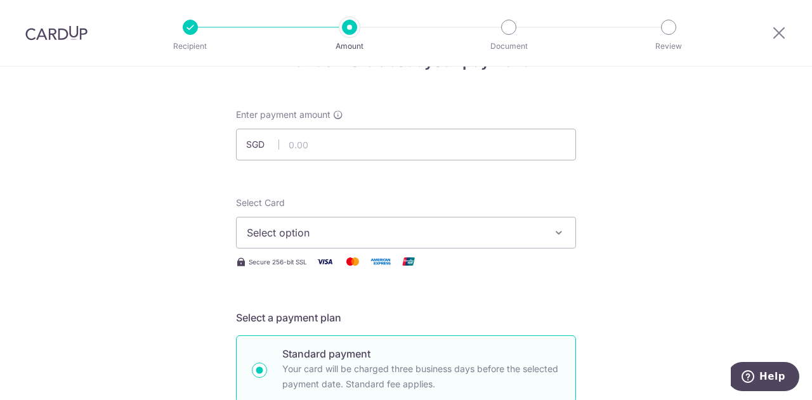
scroll to position [36, 0]
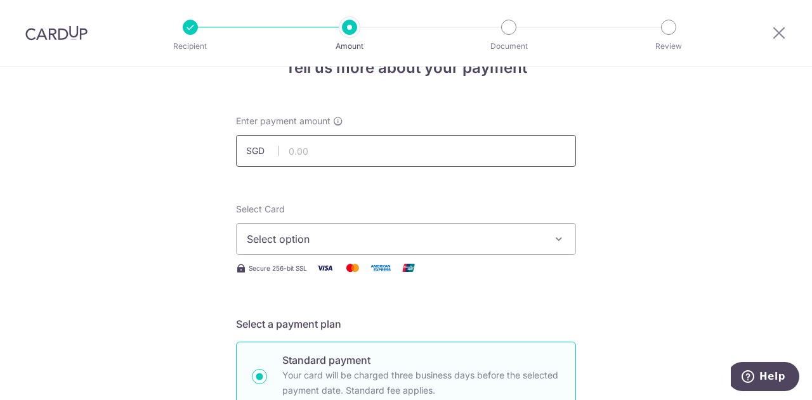
click at [301, 152] on input "text" at bounding box center [406, 151] width 340 height 32
type input "7,157.00"
click at [307, 234] on span "Select option" at bounding box center [395, 238] width 296 height 15
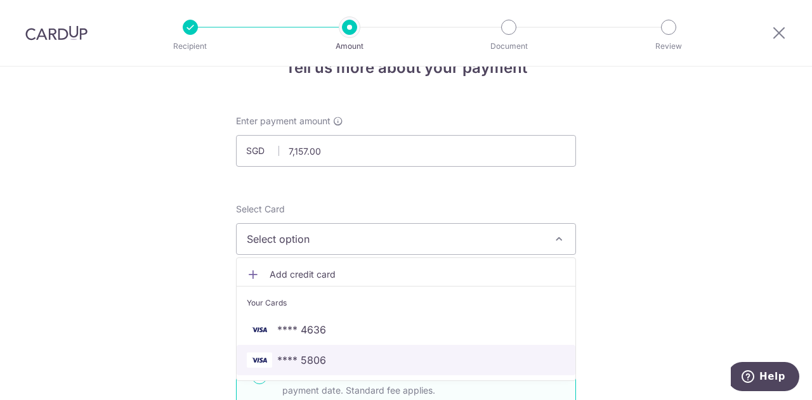
click at [301, 358] on span "**** 5806" at bounding box center [301, 360] width 49 height 15
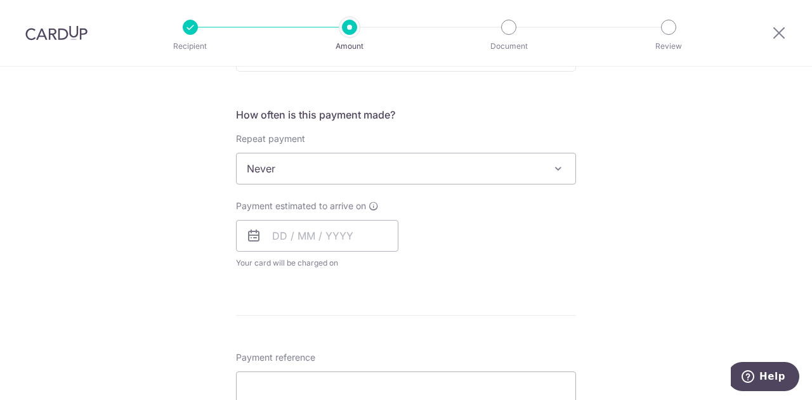
scroll to position [448, 0]
click at [270, 238] on input "text" at bounding box center [317, 238] width 162 height 32
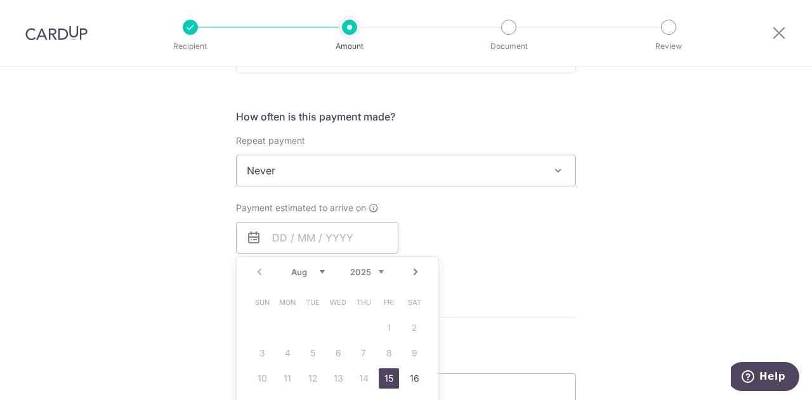
click at [443, 226] on div "Payment estimated to arrive on Prev Next Aug Sep Oct Nov [DATE] 2026 2027 2028 …" at bounding box center [405, 237] width 355 height 70
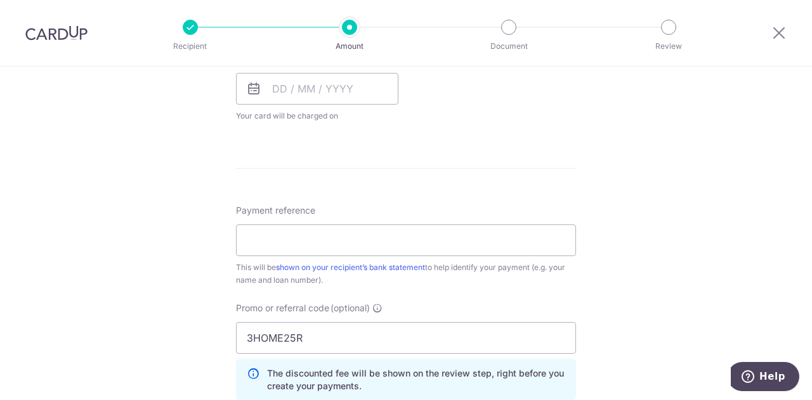
scroll to position [601, 0]
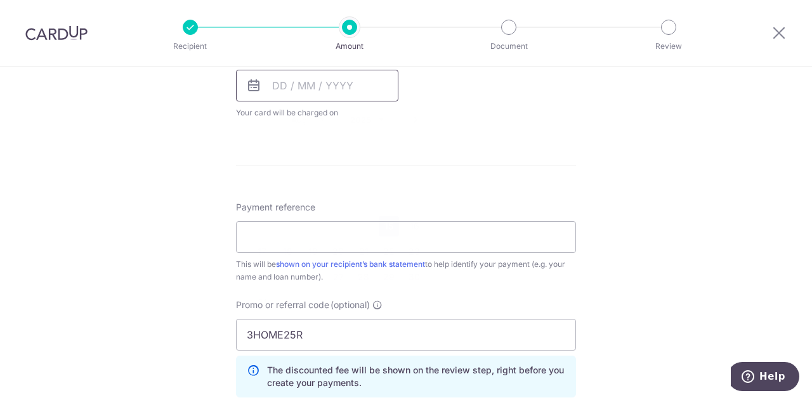
click at [276, 84] on input "text" at bounding box center [317, 86] width 162 height 32
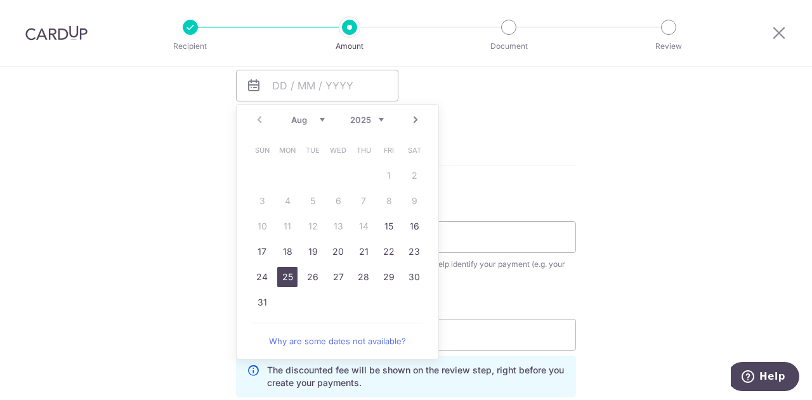
click at [280, 278] on link "25" at bounding box center [287, 277] width 20 height 20
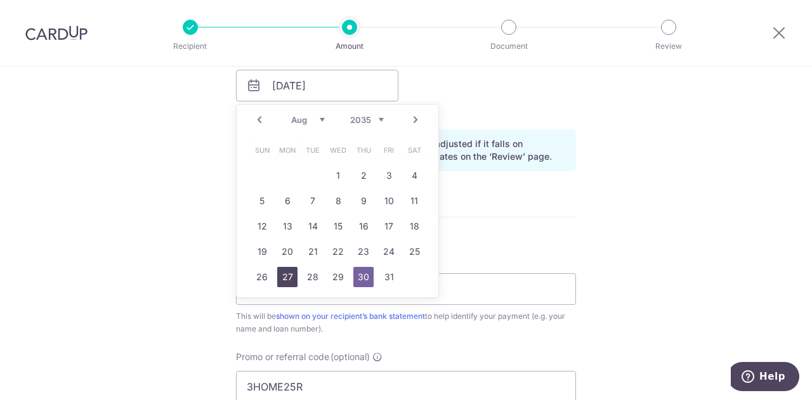
click at [280, 278] on link "27" at bounding box center [287, 277] width 20 height 20
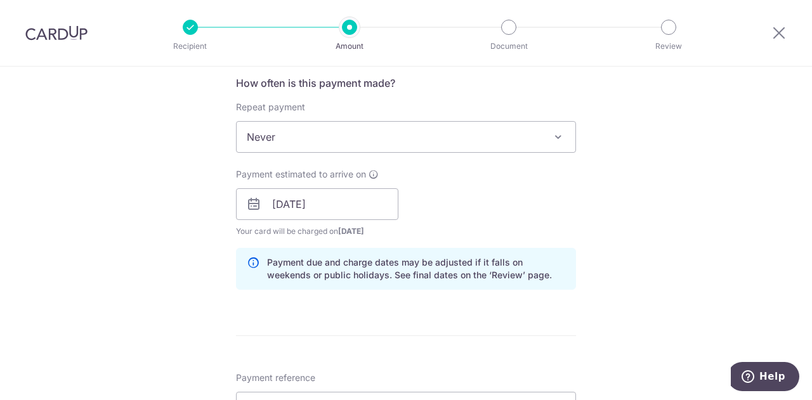
scroll to position [468, 0]
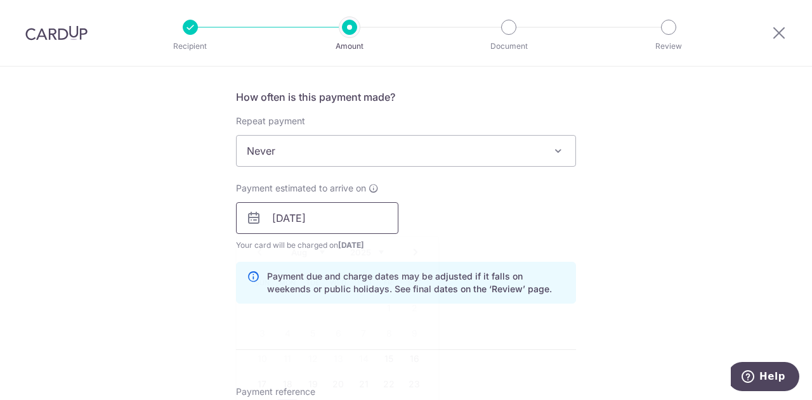
click at [272, 219] on input "25/08/2025" at bounding box center [317, 218] width 162 height 32
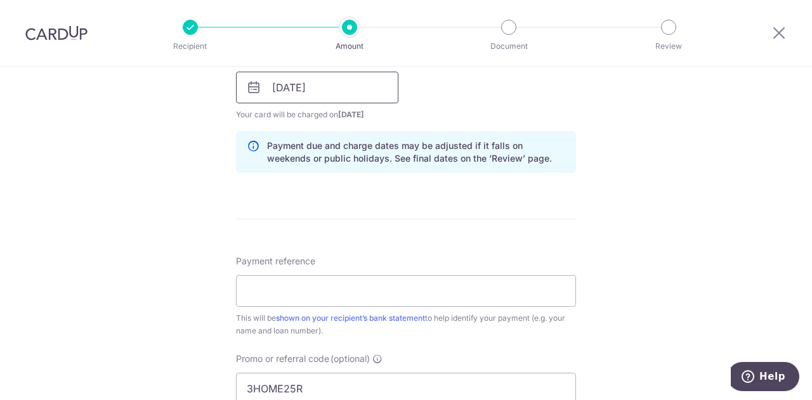
scroll to position [601, 0]
click at [286, 86] on input "25/08/2025" at bounding box center [317, 86] width 162 height 32
click at [275, 86] on input "25/08/2025" at bounding box center [317, 86] width 162 height 32
click at [253, 85] on icon at bounding box center [253, 85] width 15 height 15
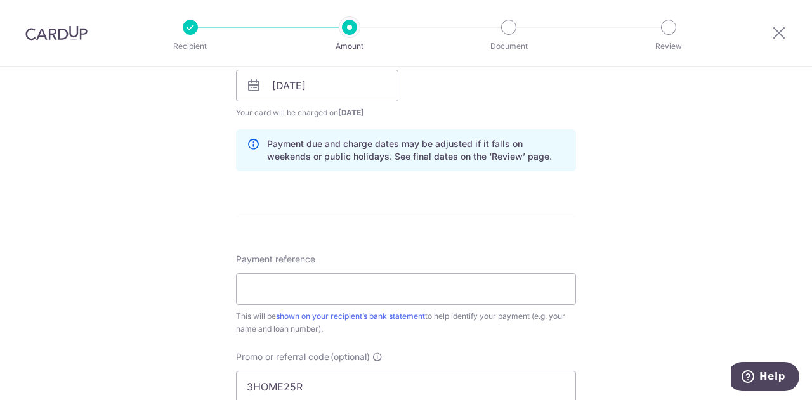
click at [254, 89] on icon at bounding box center [253, 85] width 15 height 15
click at [277, 83] on input "25/08/2025" at bounding box center [317, 86] width 162 height 32
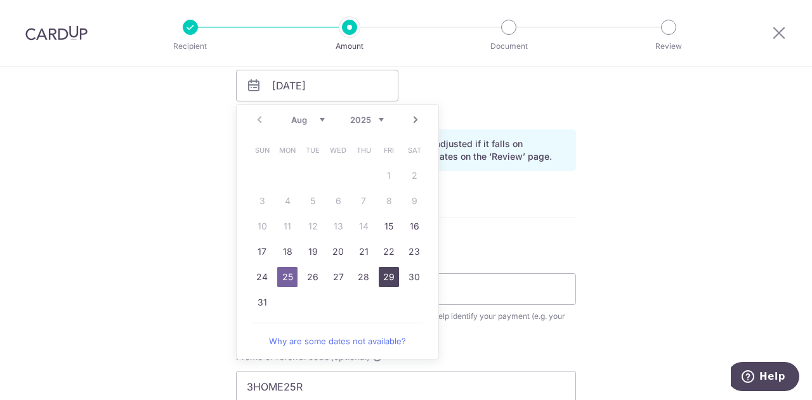
click at [382, 275] on link "29" at bounding box center [389, 277] width 20 height 20
type input "[DATE]"
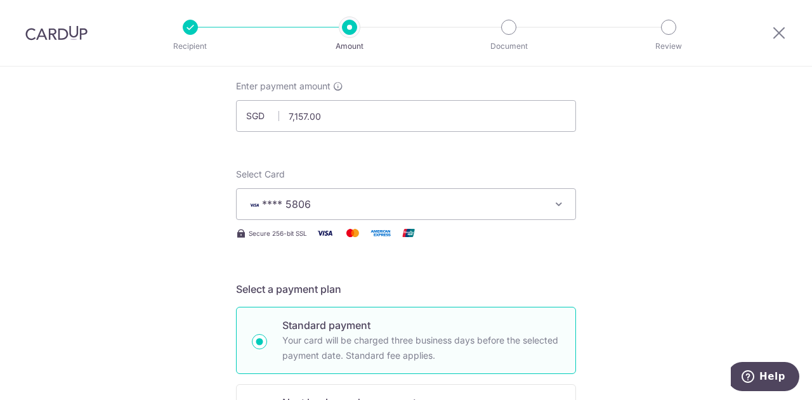
scroll to position [919, 0]
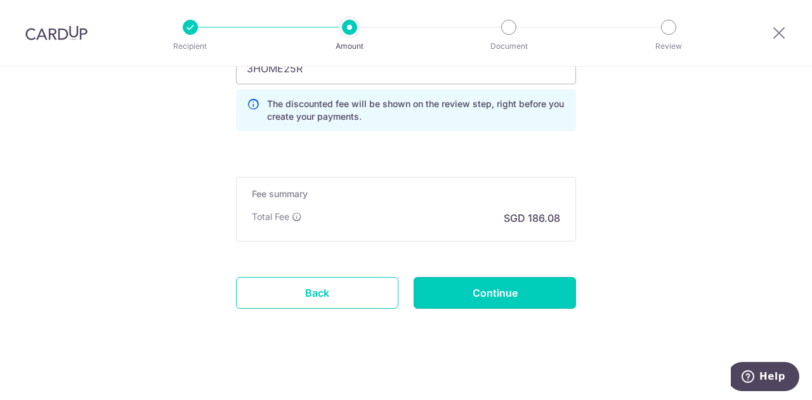
click at [492, 290] on input "Continue" at bounding box center [494, 293] width 162 height 32
type input "Create Schedule"
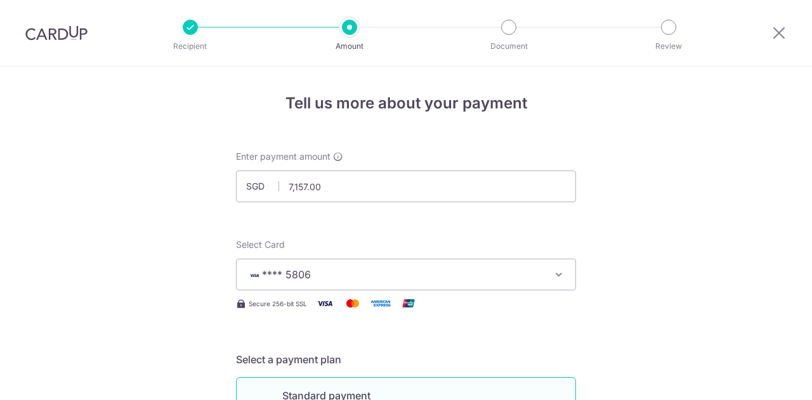
scroll to position [842, 0]
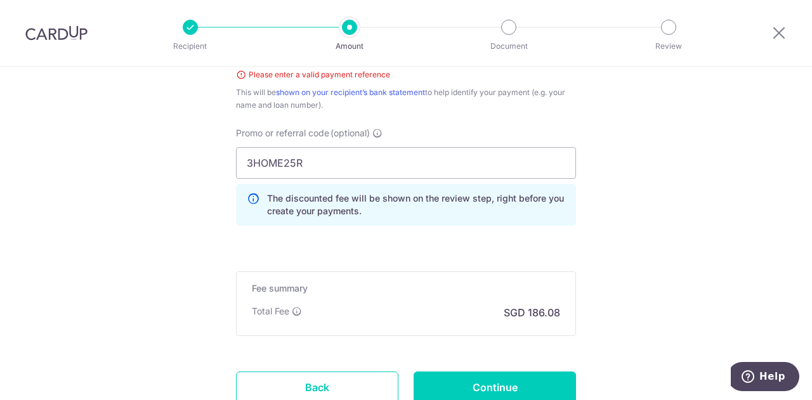
drag, startPoint x: 804, startPoint y: 293, endPoint x: 809, endPoint y: 303, distance: 11.3
click at [809, 303] on section "Tell us more about your payment Enter payment amount SGD 7,157.00 7157.00 Selec…" at bounding box center [406, 234] width 812 height 334
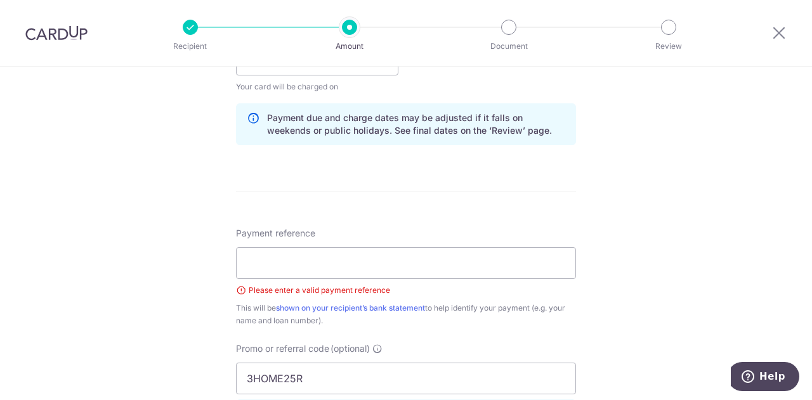
scroll to position [625, 0]
click at [386, 264] on input "Payment reference" at bounding box center [406, 265] width 340 height 32
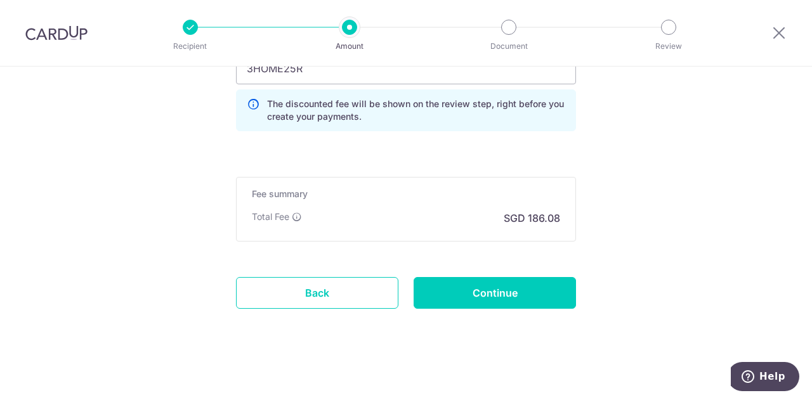
type input "housing loan repayment"
click at [476, 286] on input "Continue" at bounding box center [494, 293] width 162 height 32
type input "Create Schedule"
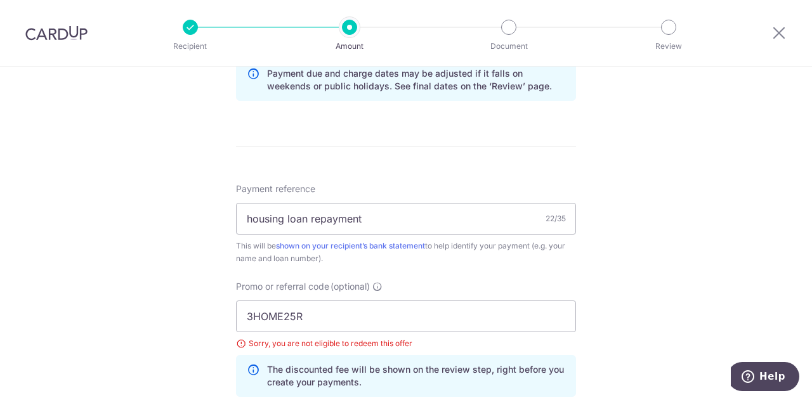
scroll to position [664, 0]
